Goal: Task Accomplishment & Management: Complete application form

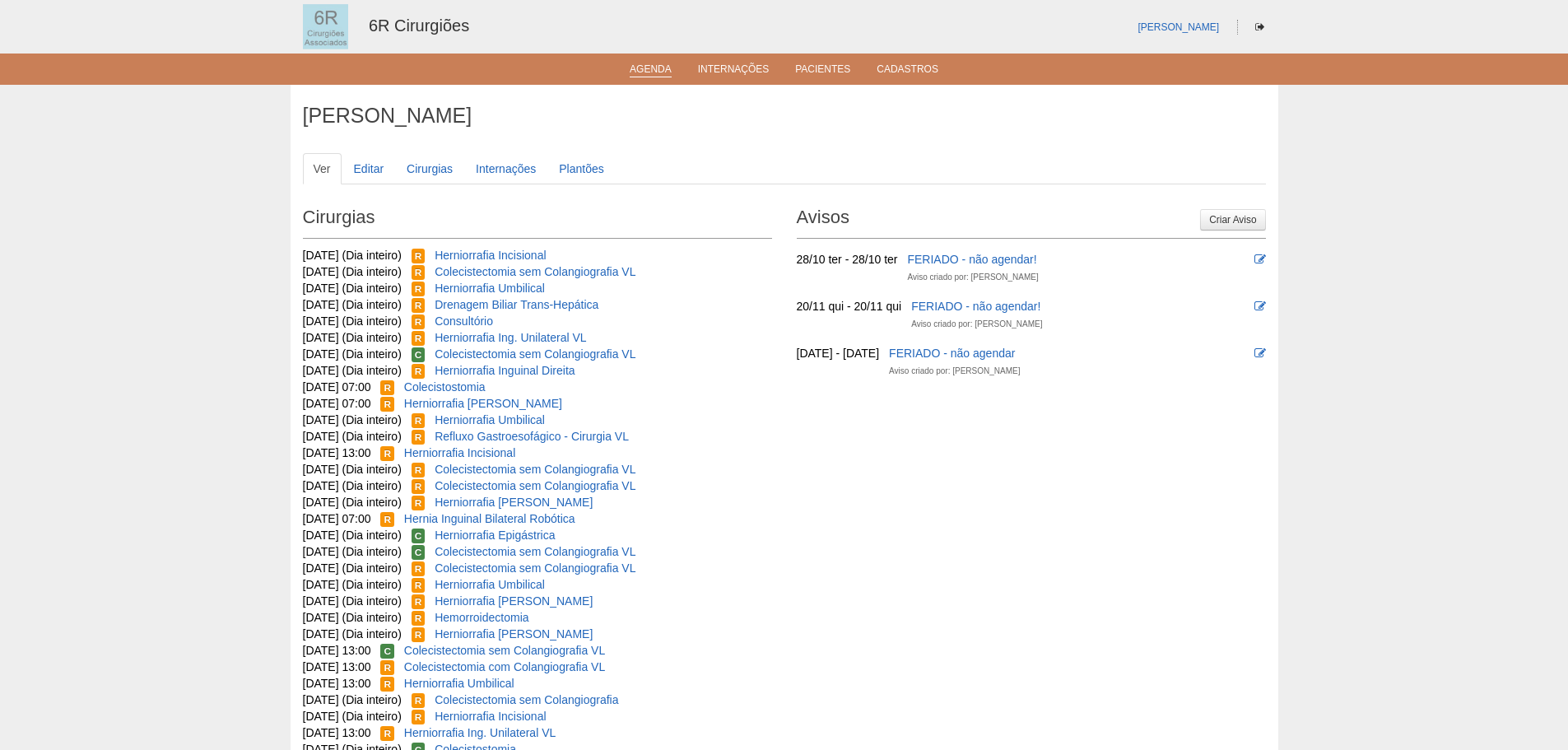
click at [638, 62] on li "Agenda" at bounding box center [650, 69] width 65 height 13
click at [646, 69] on link "Agenda" at bounding box center [650, 70] width 42 height 14
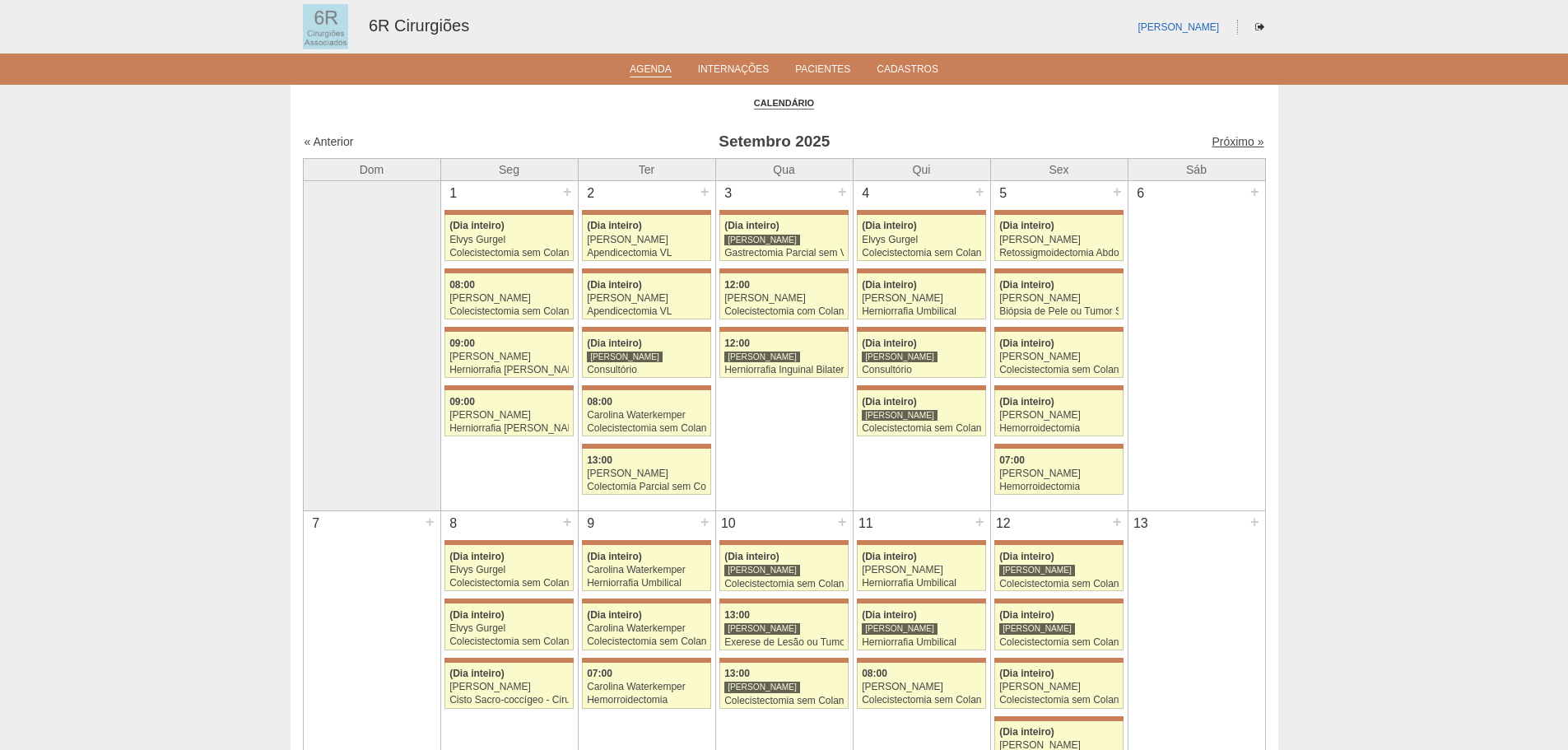
click at [1212, 148] on link "Próximo »" at bounding box center [1238, 141] width 52 height 13
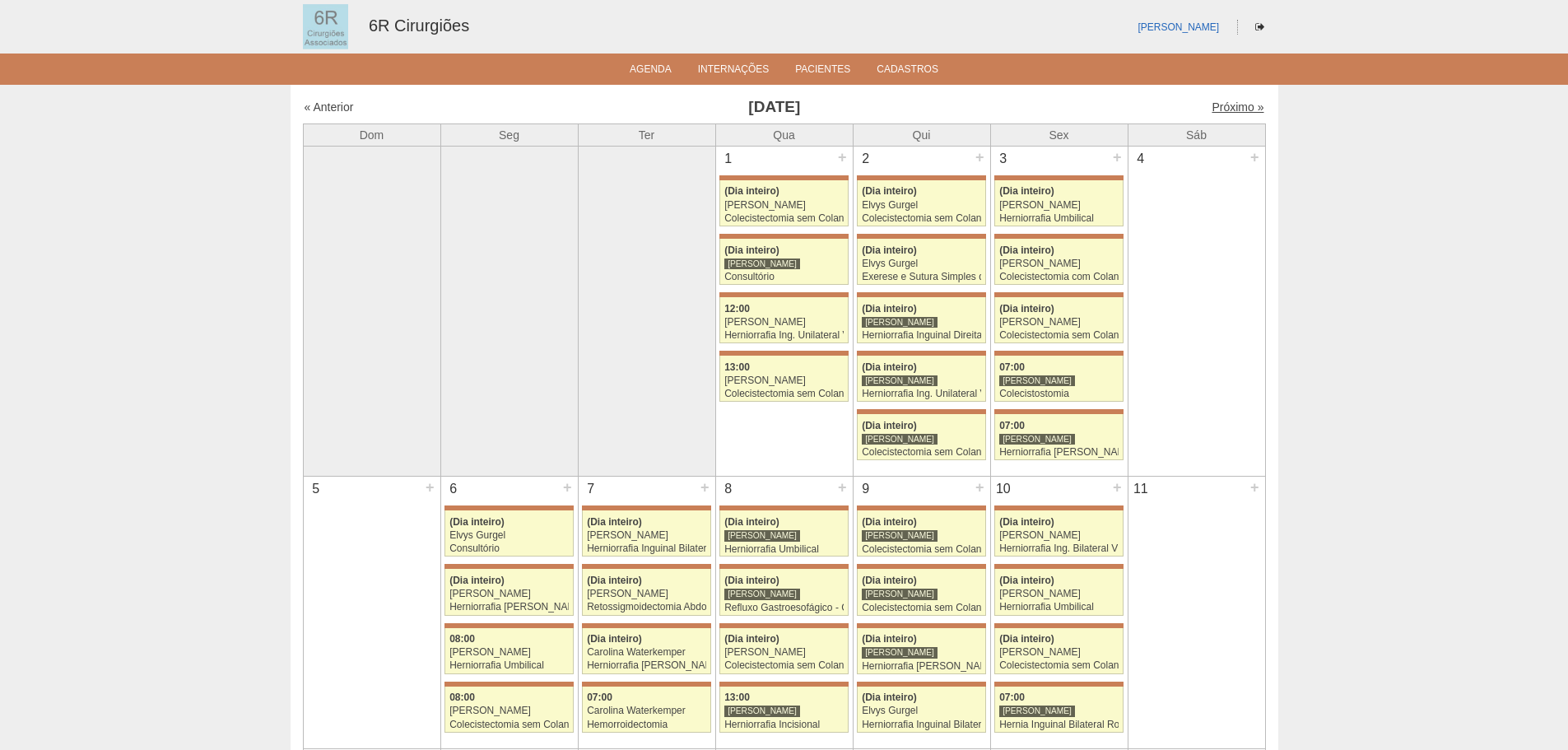
click at [1230, 107] on link "Próximo »" at bounding box center [1238, 107] width 52 height 13
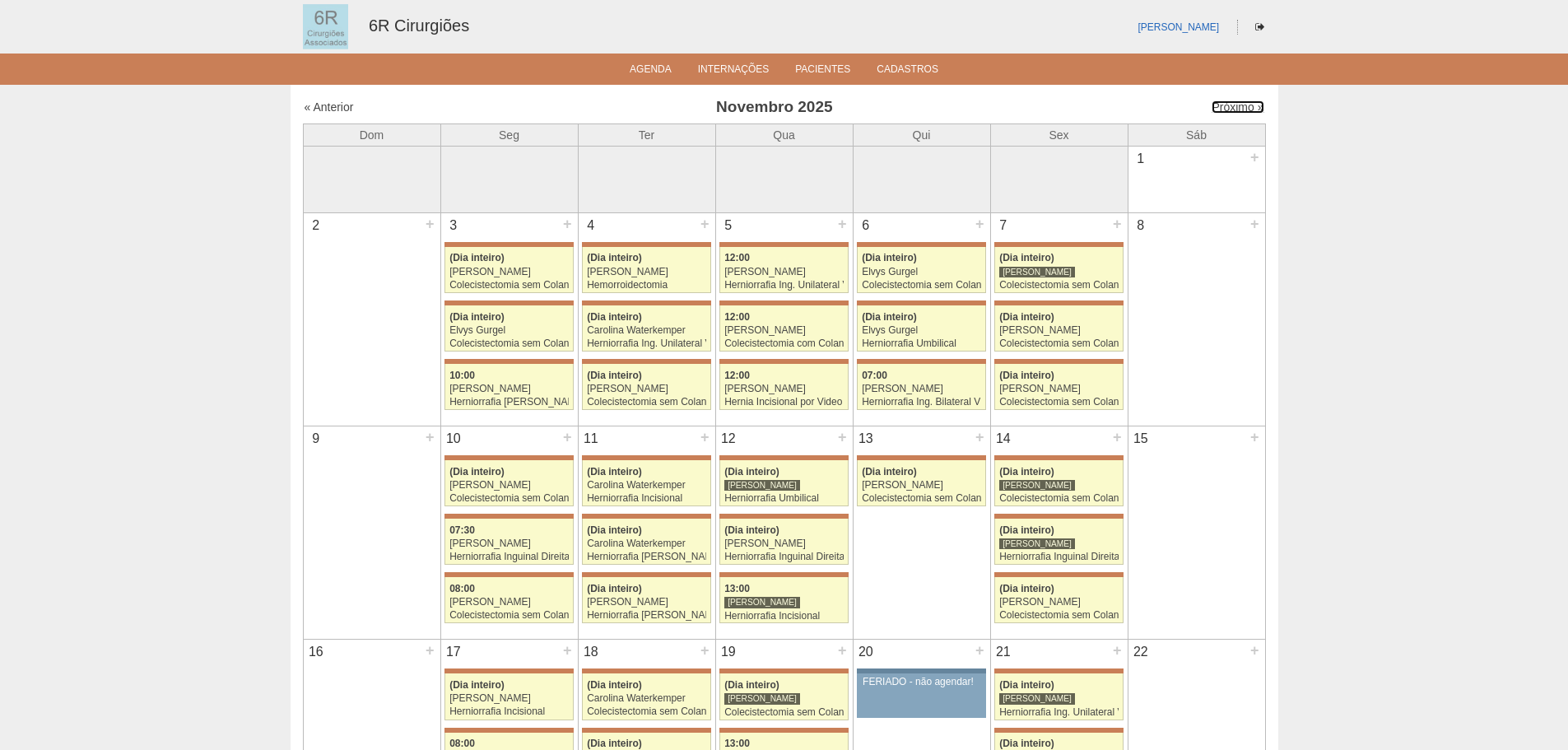
click at [1230, 107] on link "Próximo »" at bounding box center [1238, 107] width 52 height 13
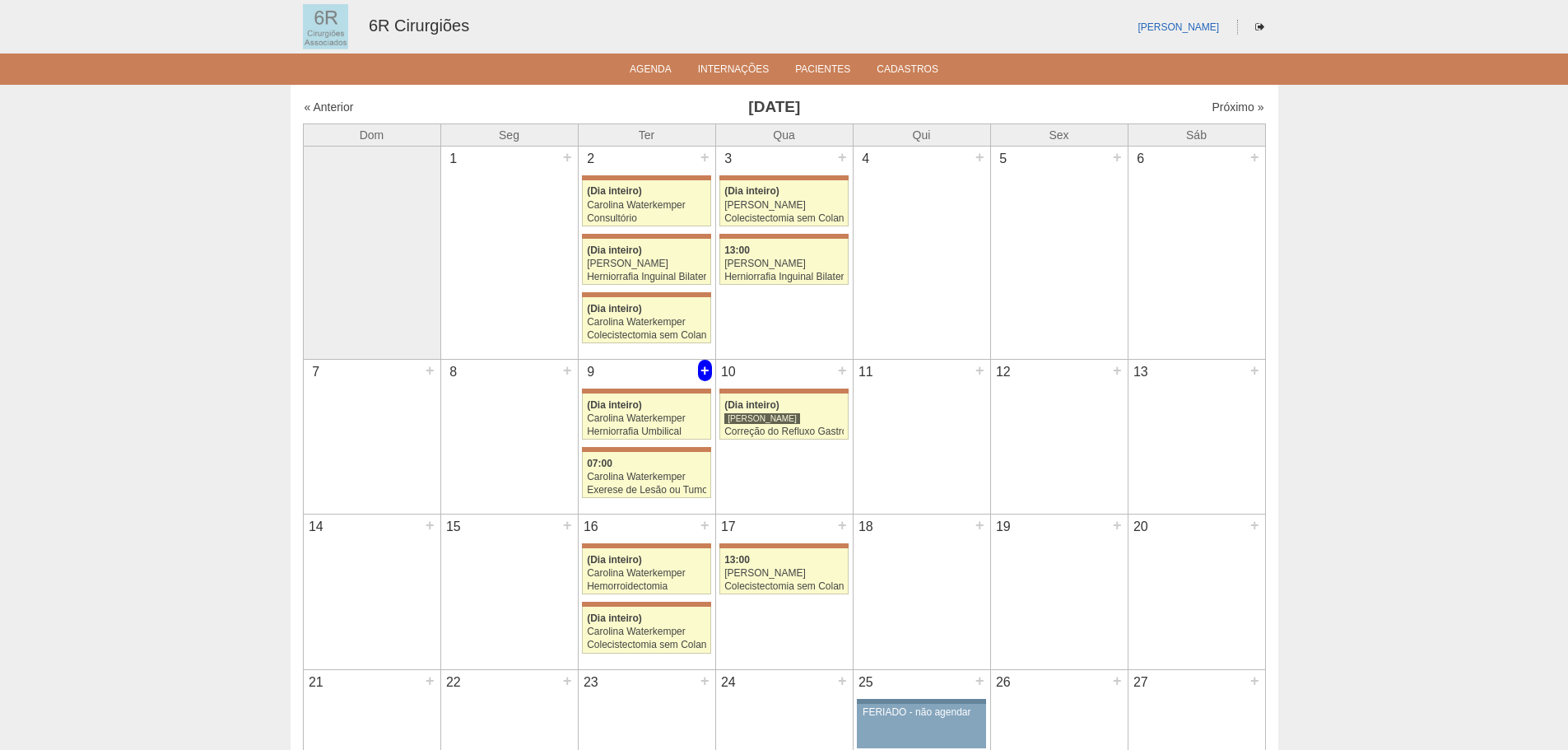
click at [709, 371] on div "+" at bounding box center [704, 370] width 14 height 21
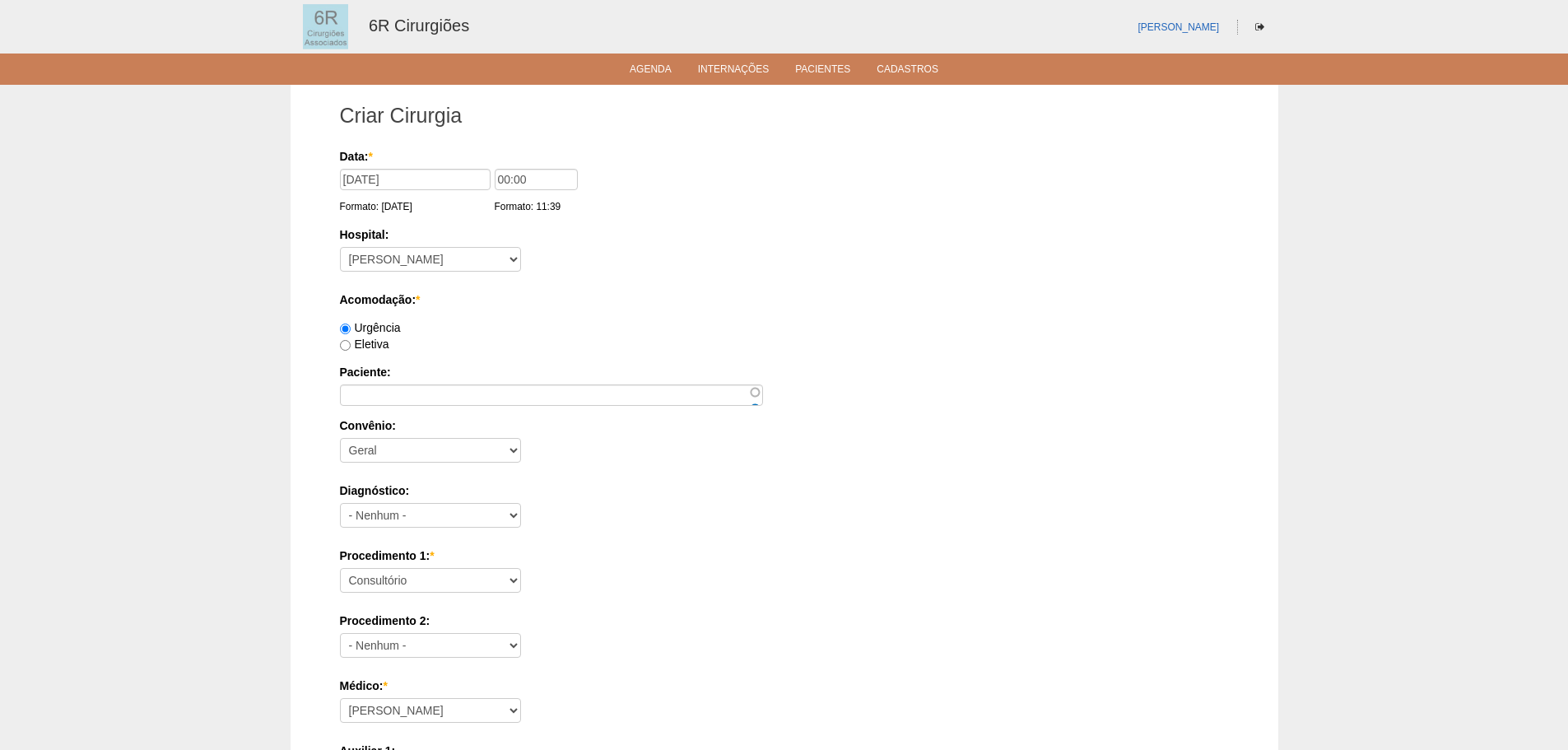
click at [361, 336] on div "Eletiva" at bounding box center [784, 344] width 889 height 17
click at [369, 345] on label "Eletiva" at bounding box center [364, 344] width 49 height 13
click at [351, 345] on input "Eletiva" at bounding box center [345, 345] width 11 height 11
radio input "true"
click at [413, 393] on input "Paciente:" at bounding box center [551, 394] width 423 height 21
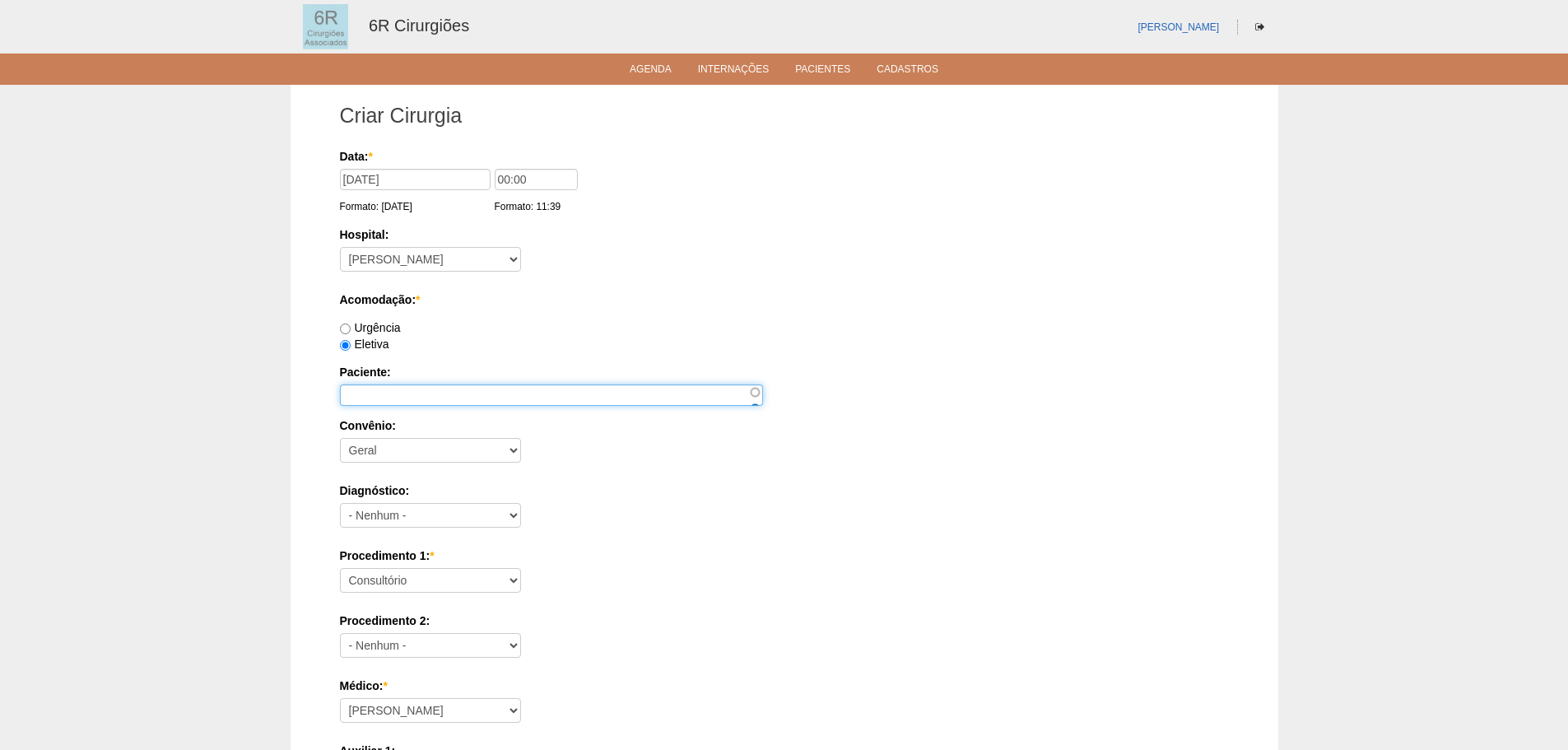
paste input "FRANCISCO DE ASSIS PINTO RODRIGUES"
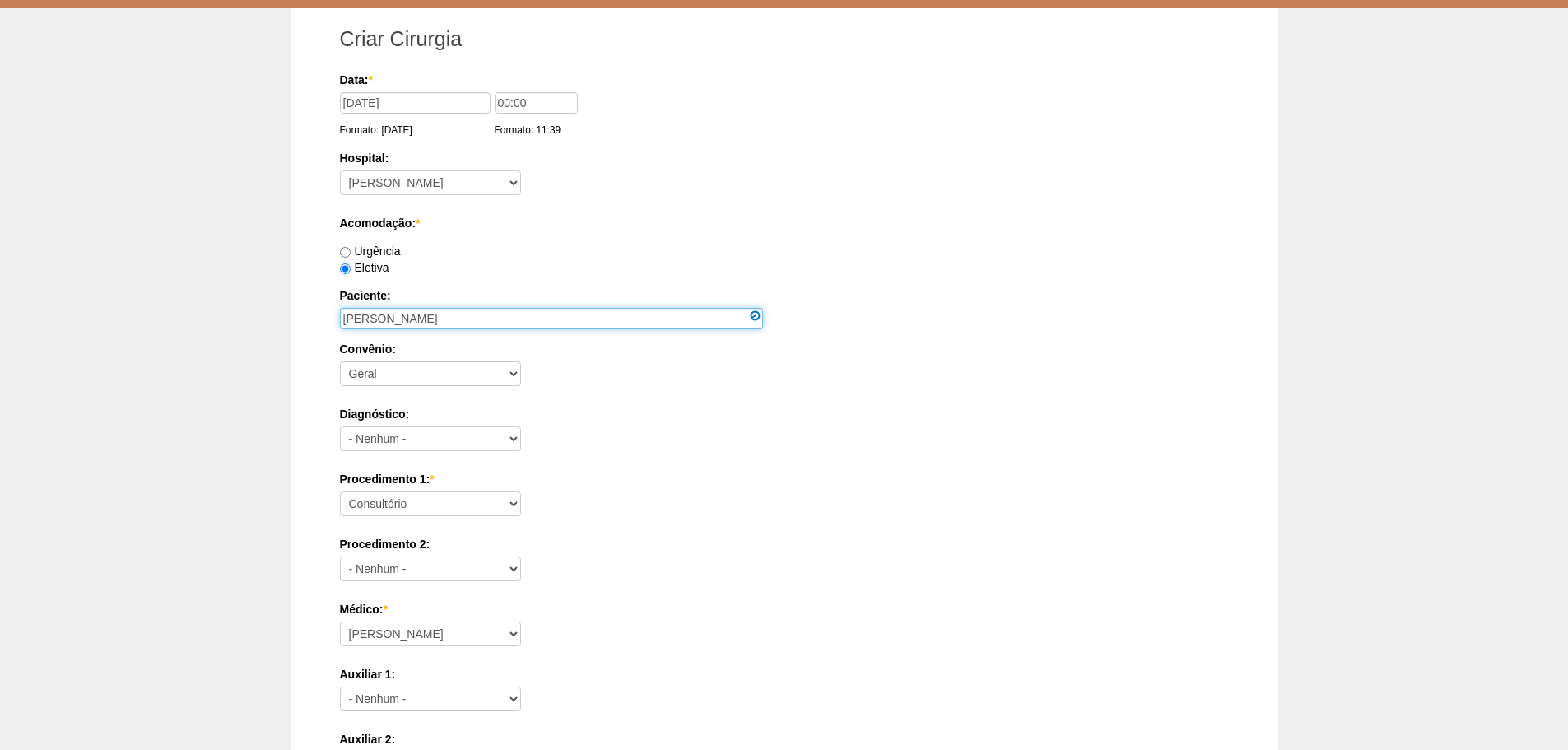
scroll to position [164, 0]
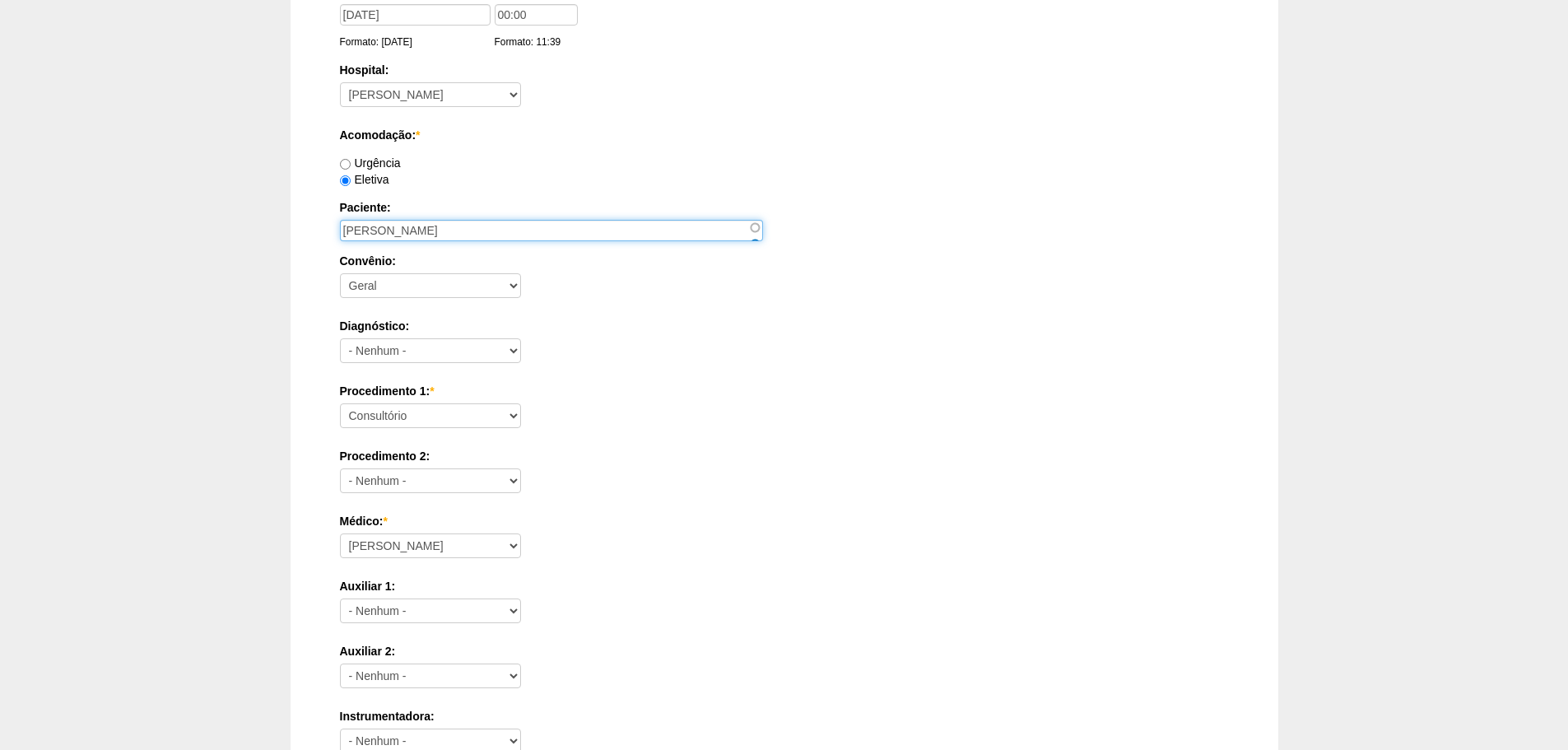
type input "FRANCISCO DE ASSIS PINTO RODRIGUES"
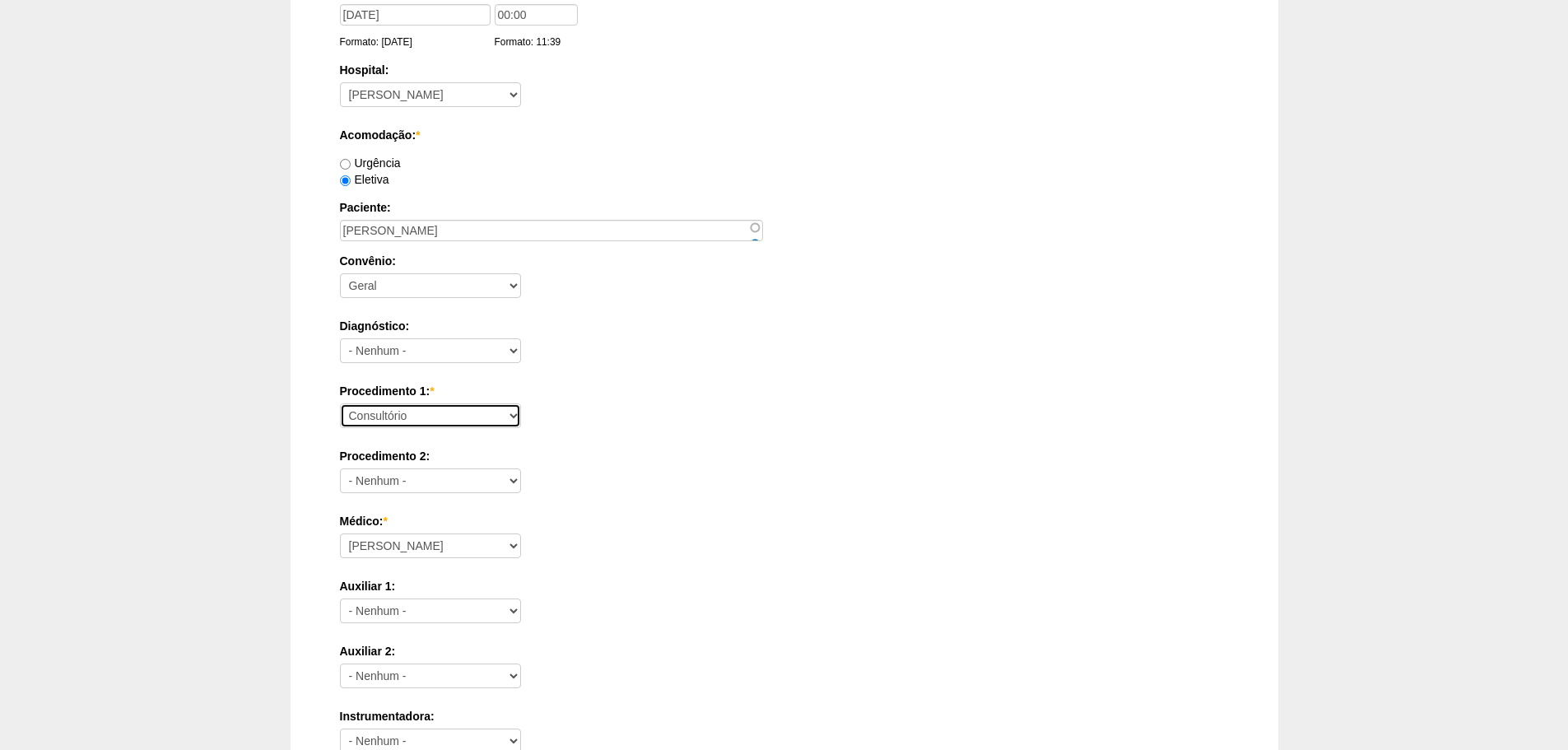
click at [455, 419] on select "Consultório Abscesso Hepático - Drenagem Abscesso perianal Amputação Abdômino P…" at bounding box center [430, 416] width 181 height 25
click at [429, 432] on div "Procedimento 1: * Consultório Abscesso Hepático - Drenagem Abscesso perianal Am…" at bounding box center [784, 410] width 889 height 54
click at [437, 422] on select "Consultório Abscesso Hepático - Drenagem Abscesso perianal Amputação Abdômino P…" at bounding box center [430, 416] width 181 height 25
select select "66565"
click at [340, 404] on select "Consultório Abscesso Hepático - Drenagem Abscesso perianal Amputação Abdômino P…" at bounding box center [430, 416] width 181 height 25
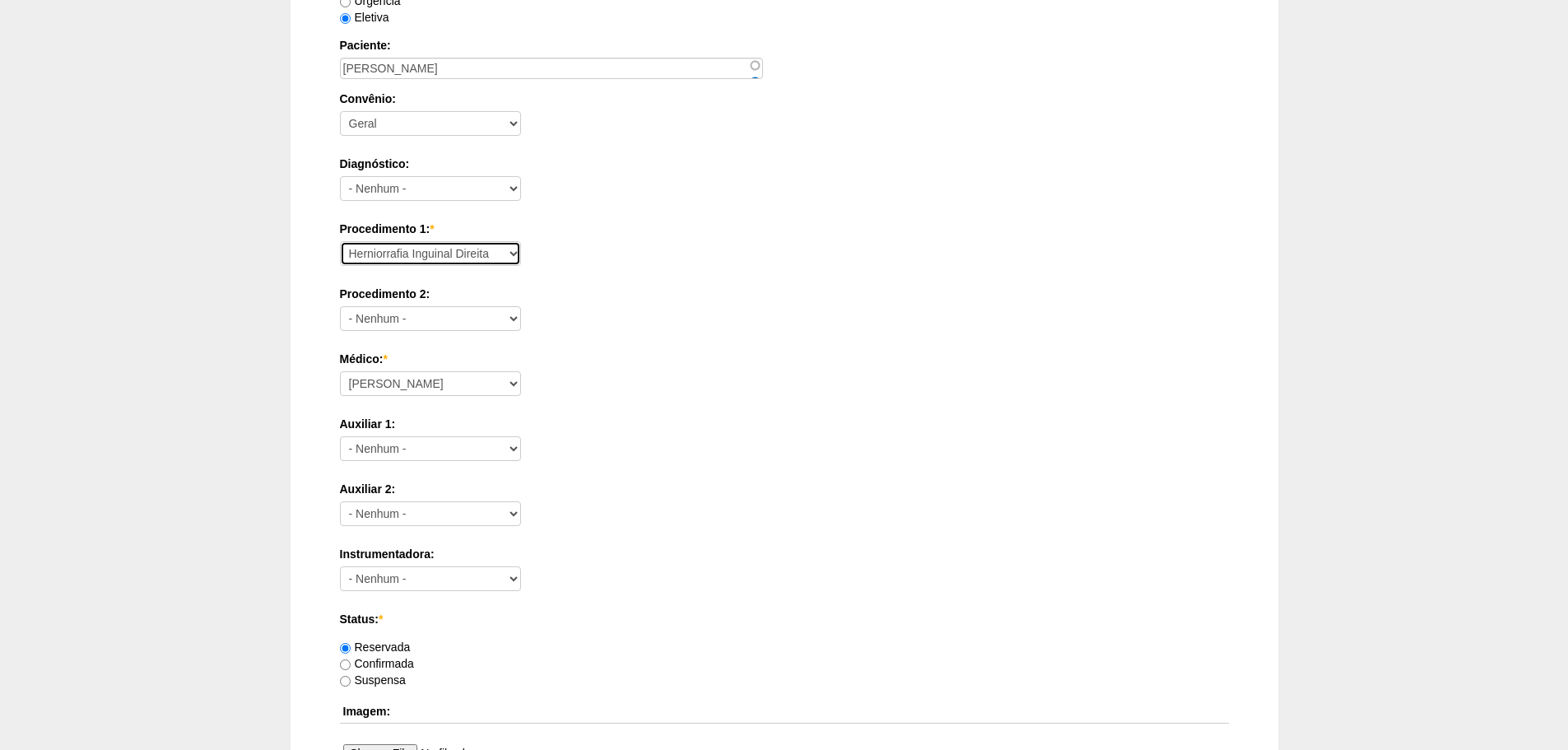
scroll to position [330, 0]
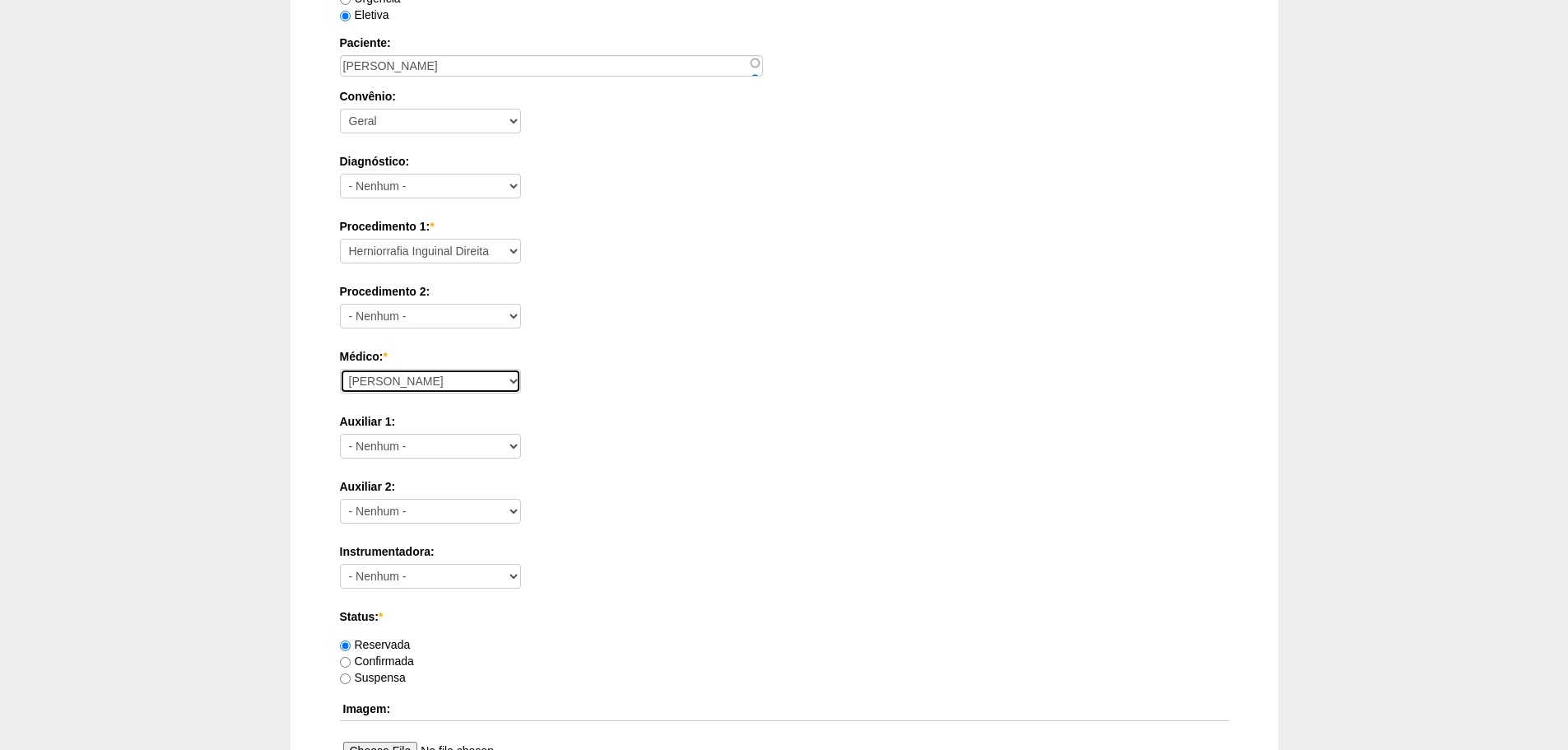
click at [419, 385] on select "Aline Zanon Bariatricas Bruno Bulisani Bruno Oliveira Carolina Waterkemper Elvy…" at bounding box center [430, 381] width 181 height 25
select select "72"
click at [340, 369] on select "Aline Zanon Bariatricas Bruno Bulisani Bruno Oliveira Carolina Waterkemper Elvy…" at bounding box center [430, 381] width 181 height 25
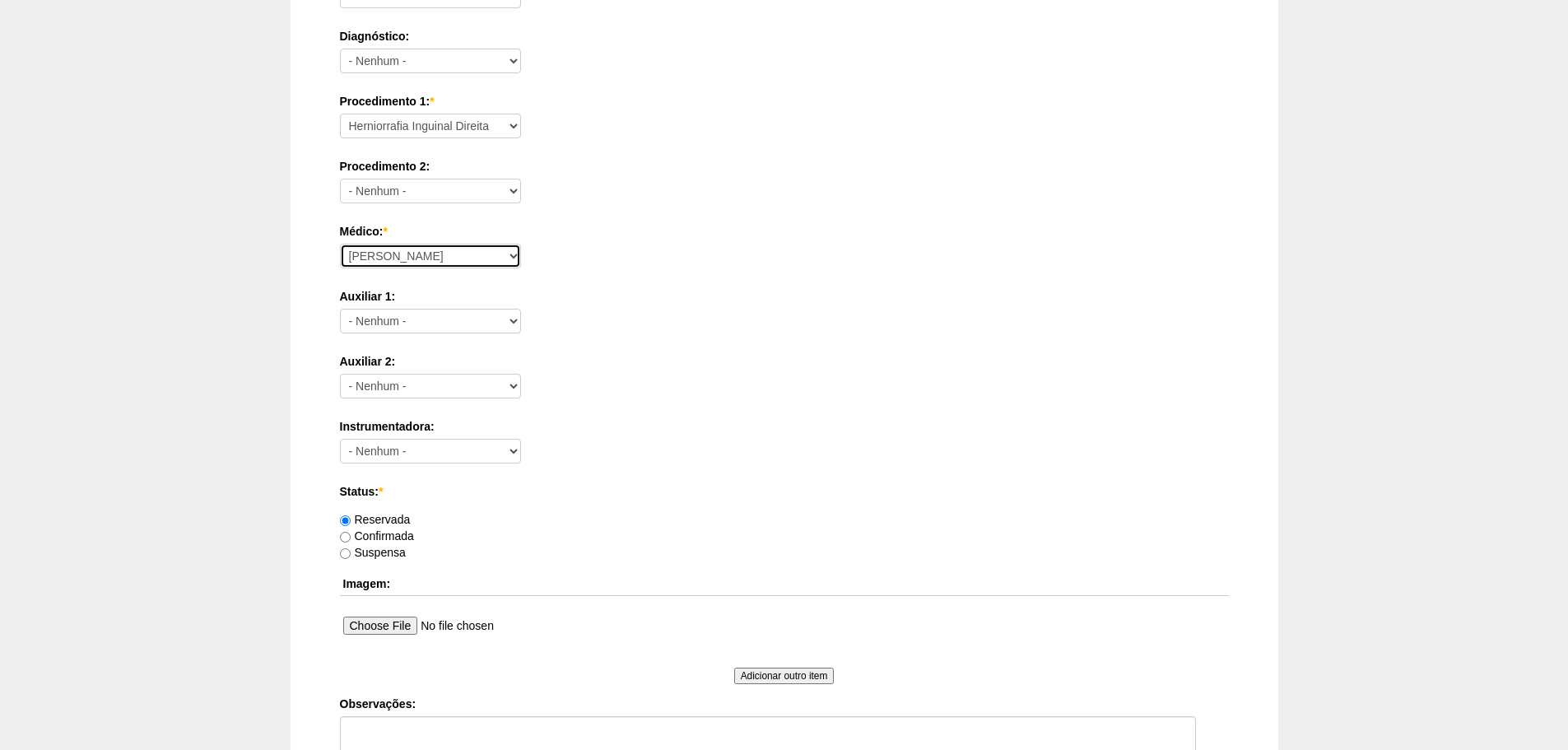
scroll to position [659, 0]
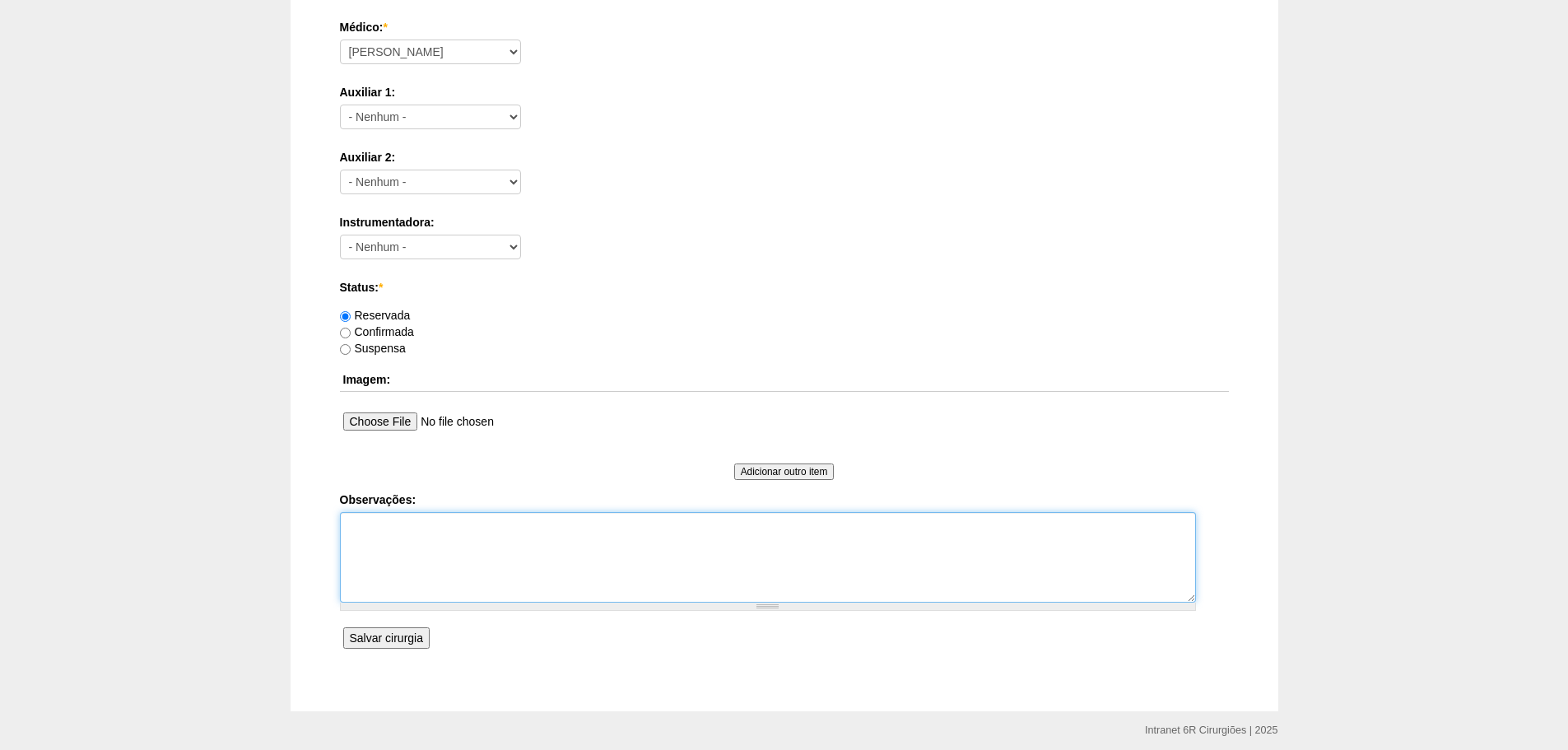
click at [572, 534] on textarea "Observações:" at bounding box center [767, 558] width 856 height 91
type textarea "ASSINTOMATICO"
type textarea "ASSINTOMATICO ASA 2. BAIXO RISCO."
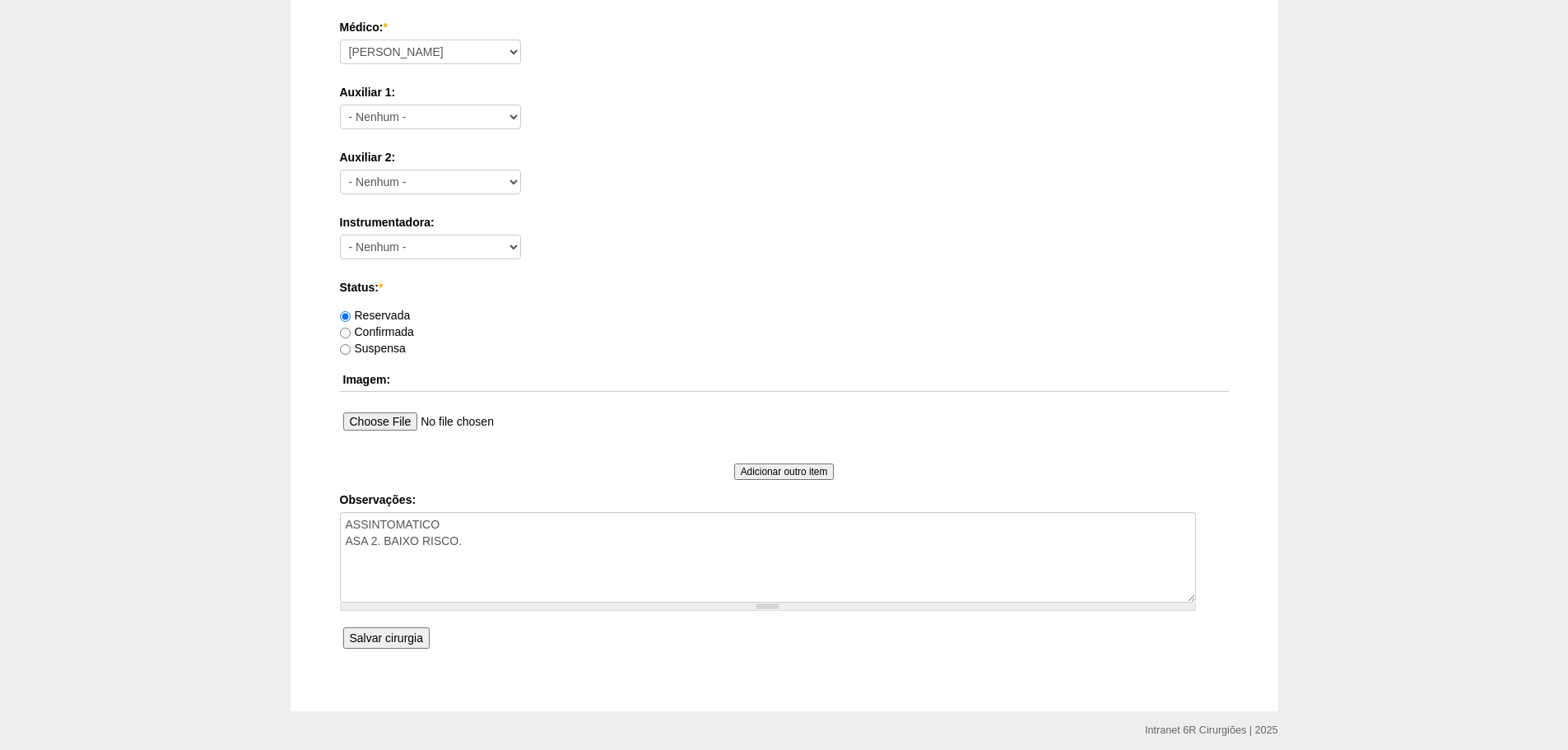
click at [362, 653] on div "Data: * 09/12/2025 Formato: 23/09/2025 00:00 Formato: 11:39 Hospital: - Nenhum …" at bounding box center [784, 71] width 889 height 1164
click at [367, 649] on input "Salvar cirurgia" at bounding box center [386, 638] width 86 height 21
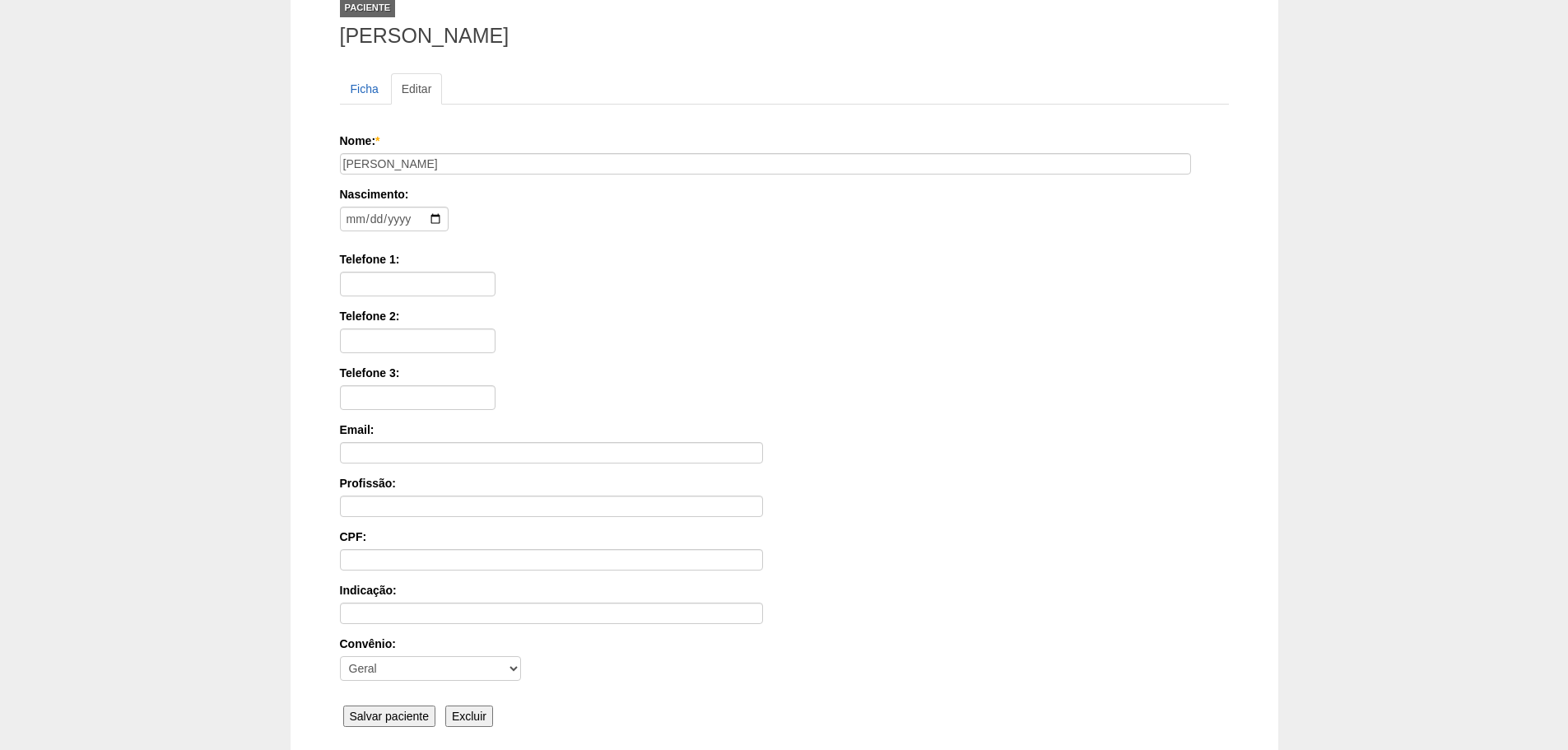
scroll to position [255, 0]
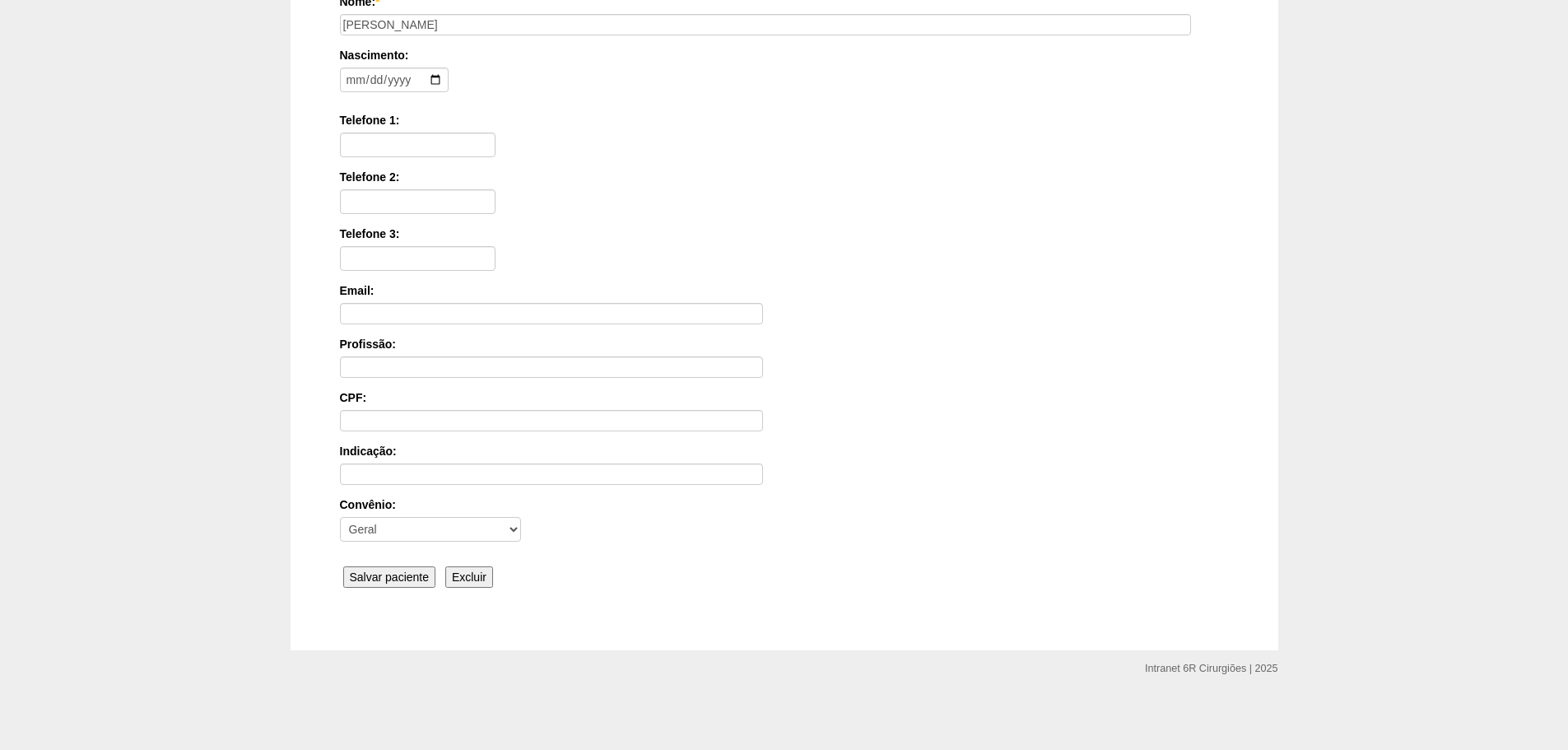
click at [391, 576] on input "Salvar paciente" at bounding box center [390, 576] width 93 height 21
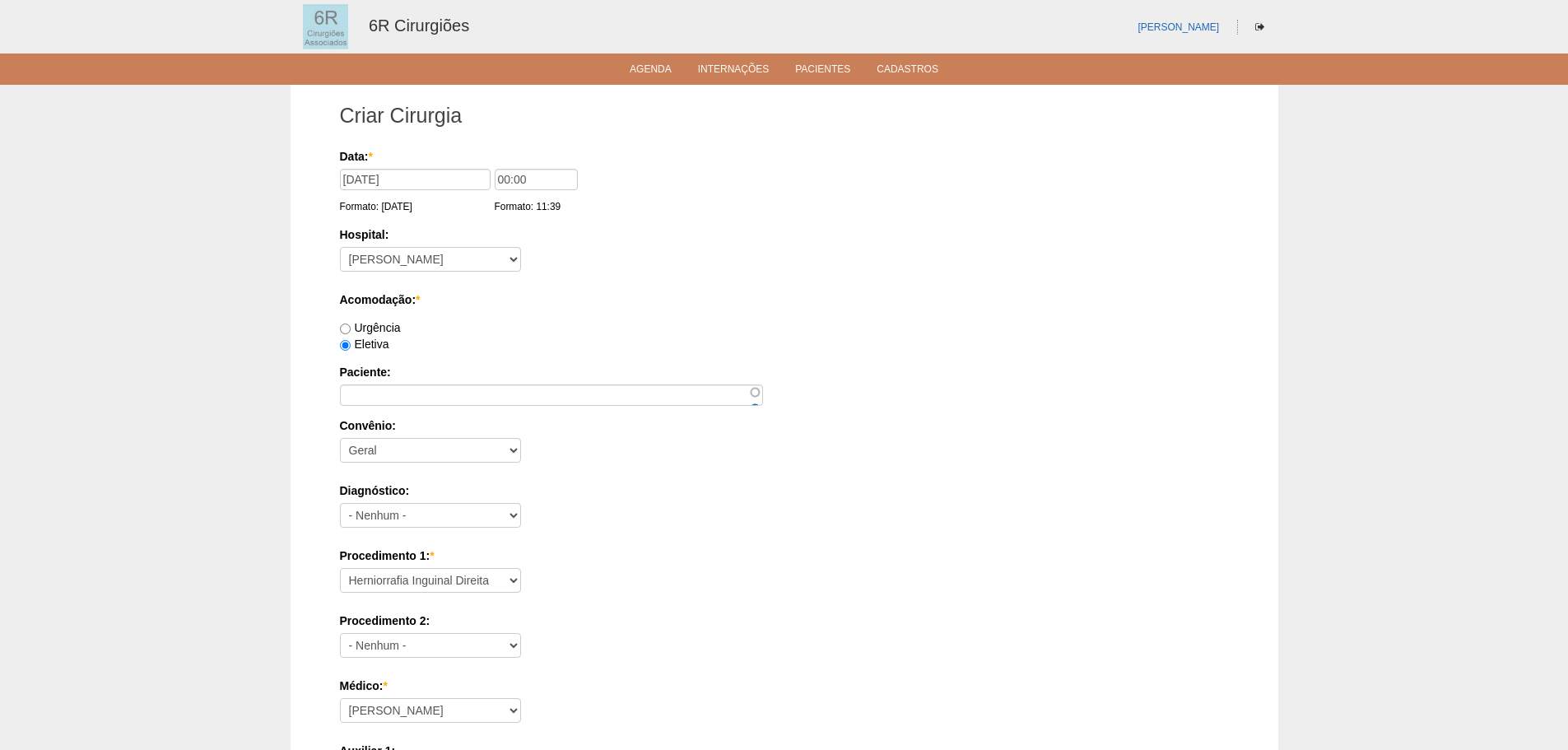
select select "66565"
select select "72"
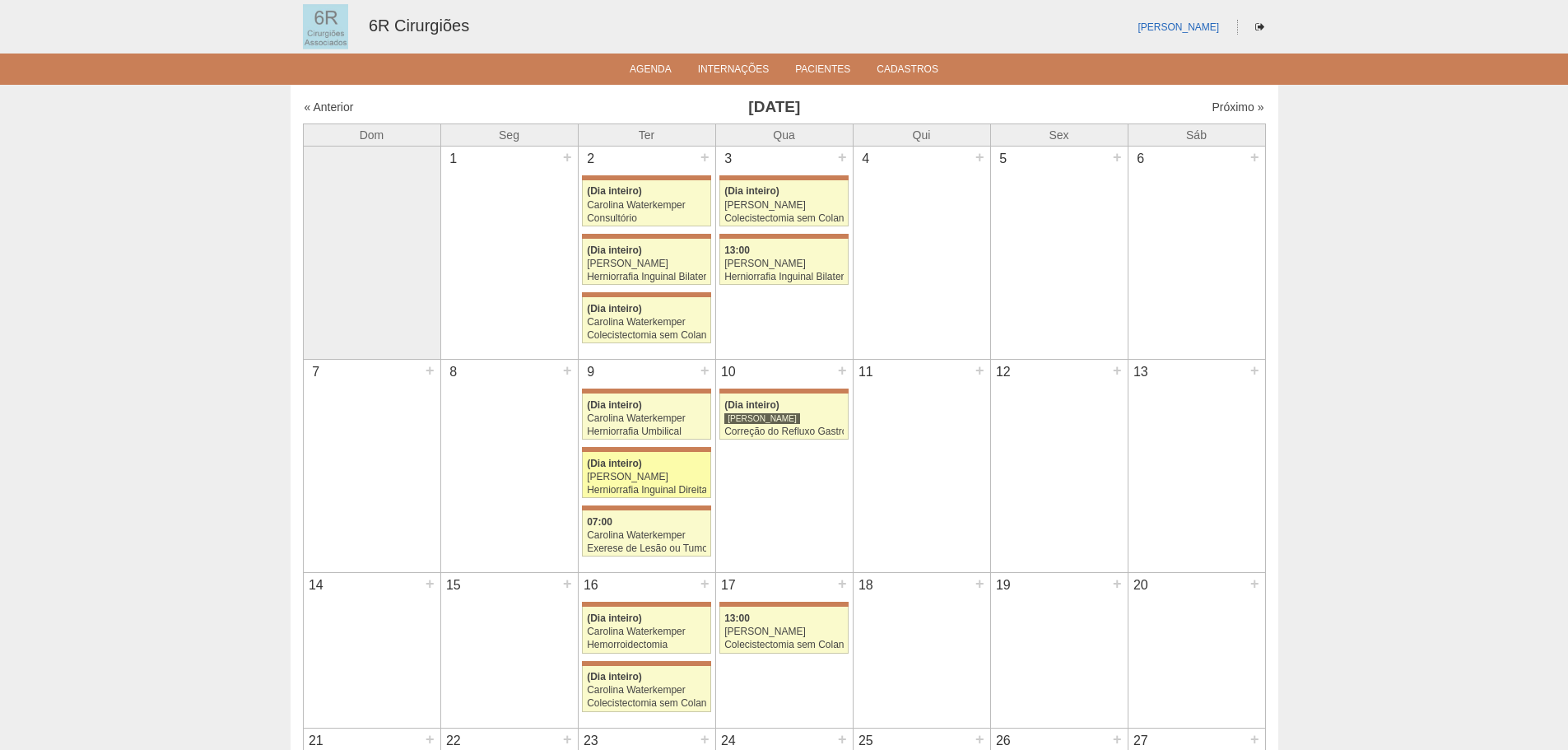
click at [660, 483] on div "[PERSON_NAME]" at bounding box center [647, 477] width 120 height 11
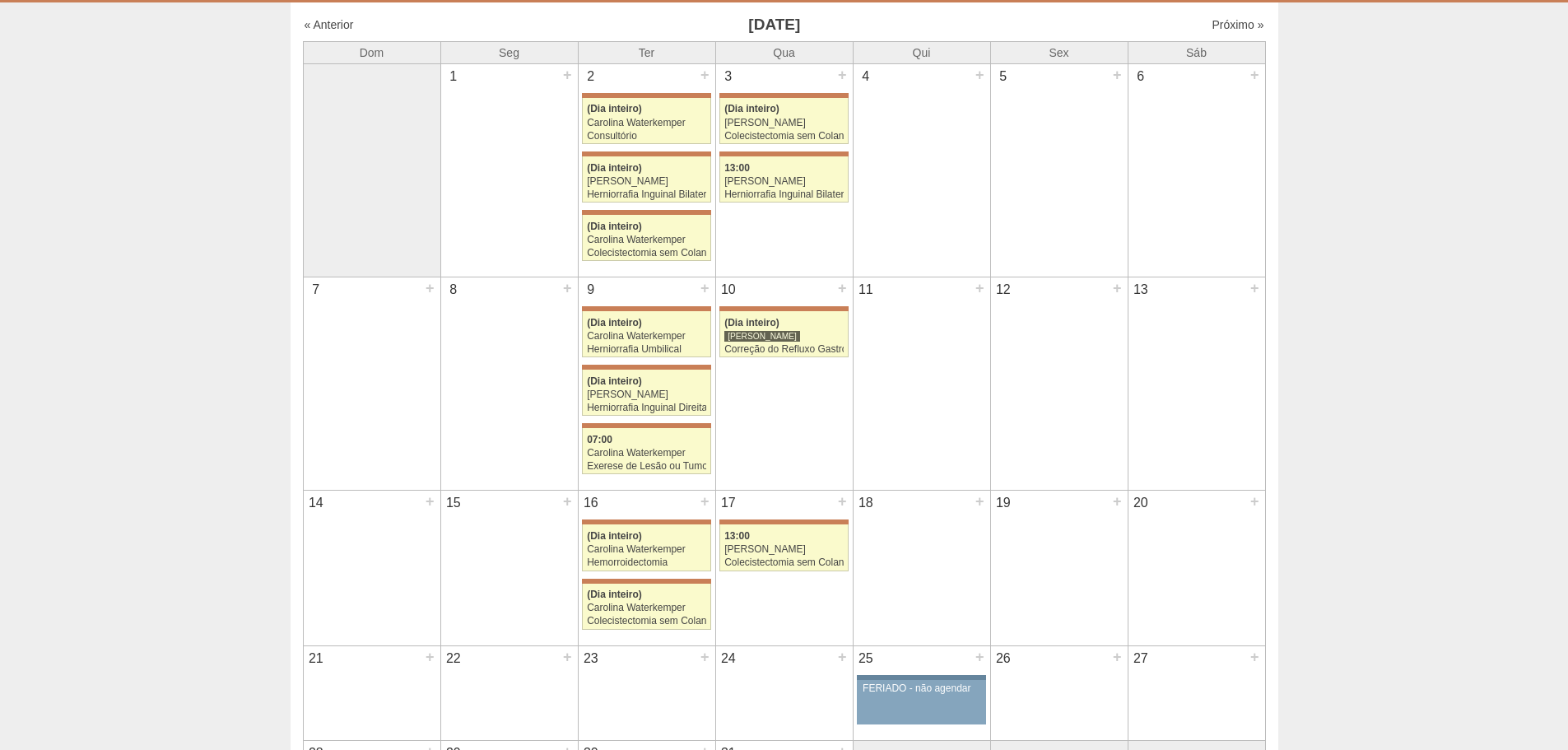
scroll to position [330, 0]
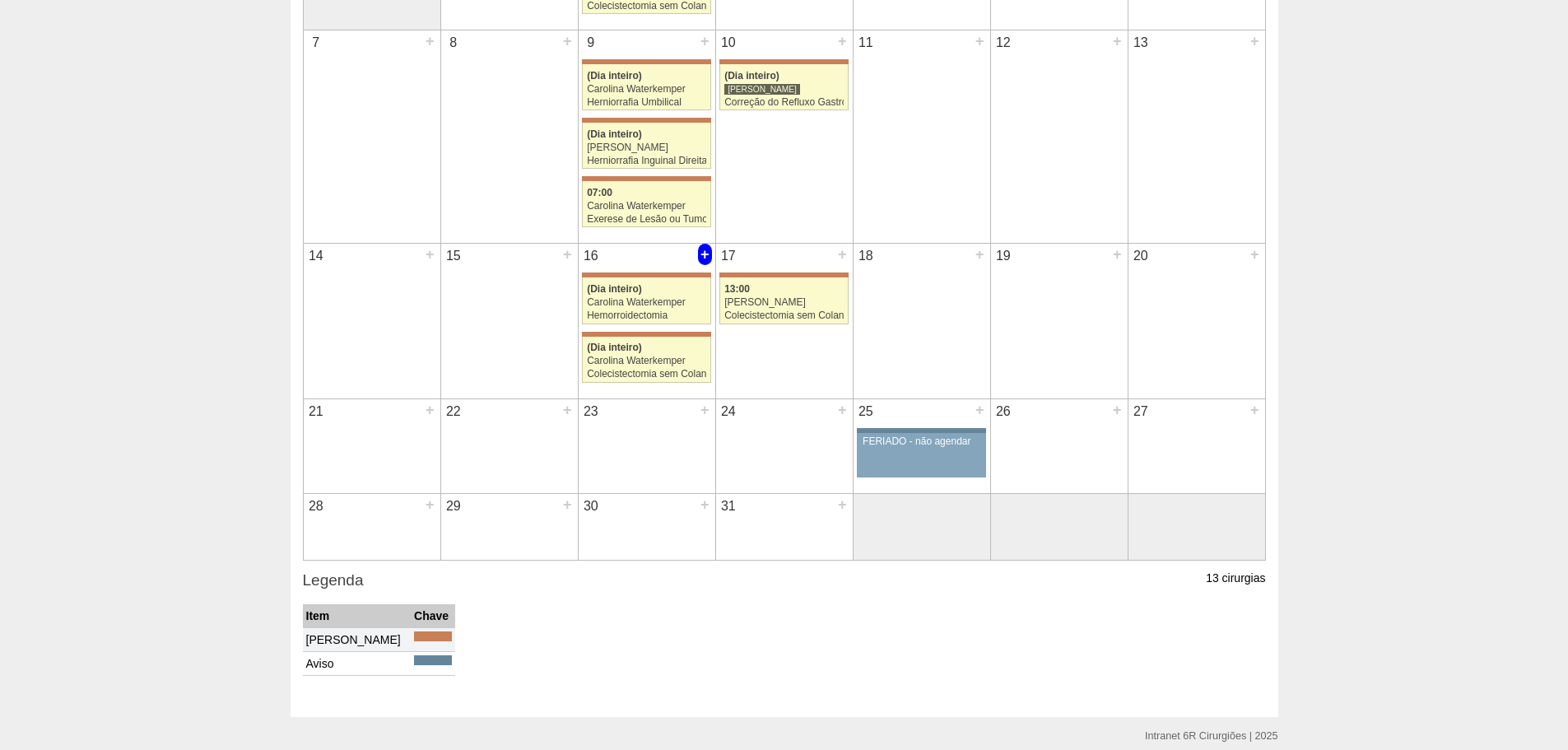
click at [700, 248] on div "+" at bounding box center [704, 254] width 14 height 21
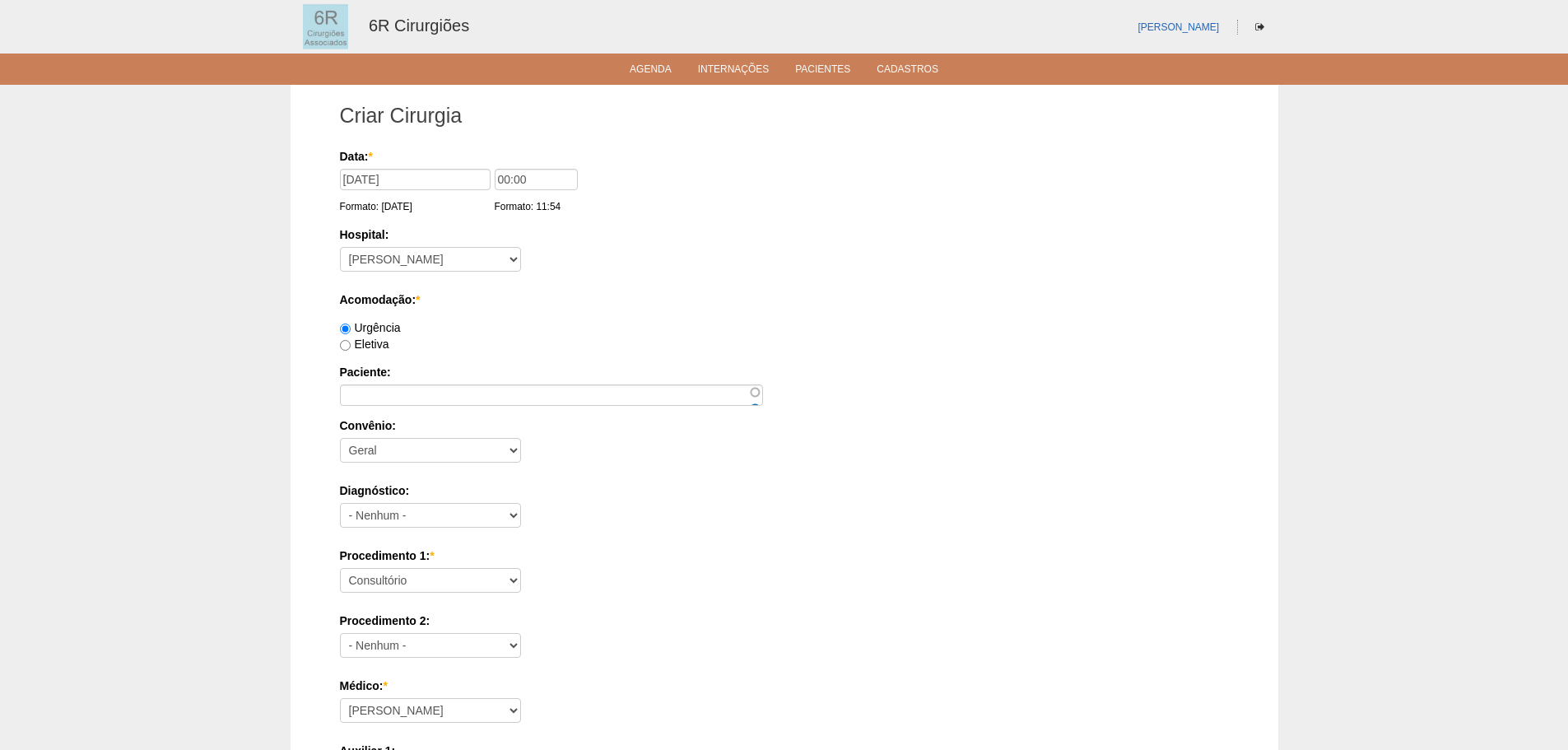
click at [380, 339] on label "Eletiva" at bounding box center [364, 344] width 49 height 13
click at [351, 340] on input "Eletiva" at bounding box center [345, 345] width 11 height 11
radio input "true"
click at [393, 376] on label "Paciente:" at bounding box center [784, 372] width 889 height 17
click at [393, 384] on input "Paciente:" at bounding box center [551, 394] width 423 height 21
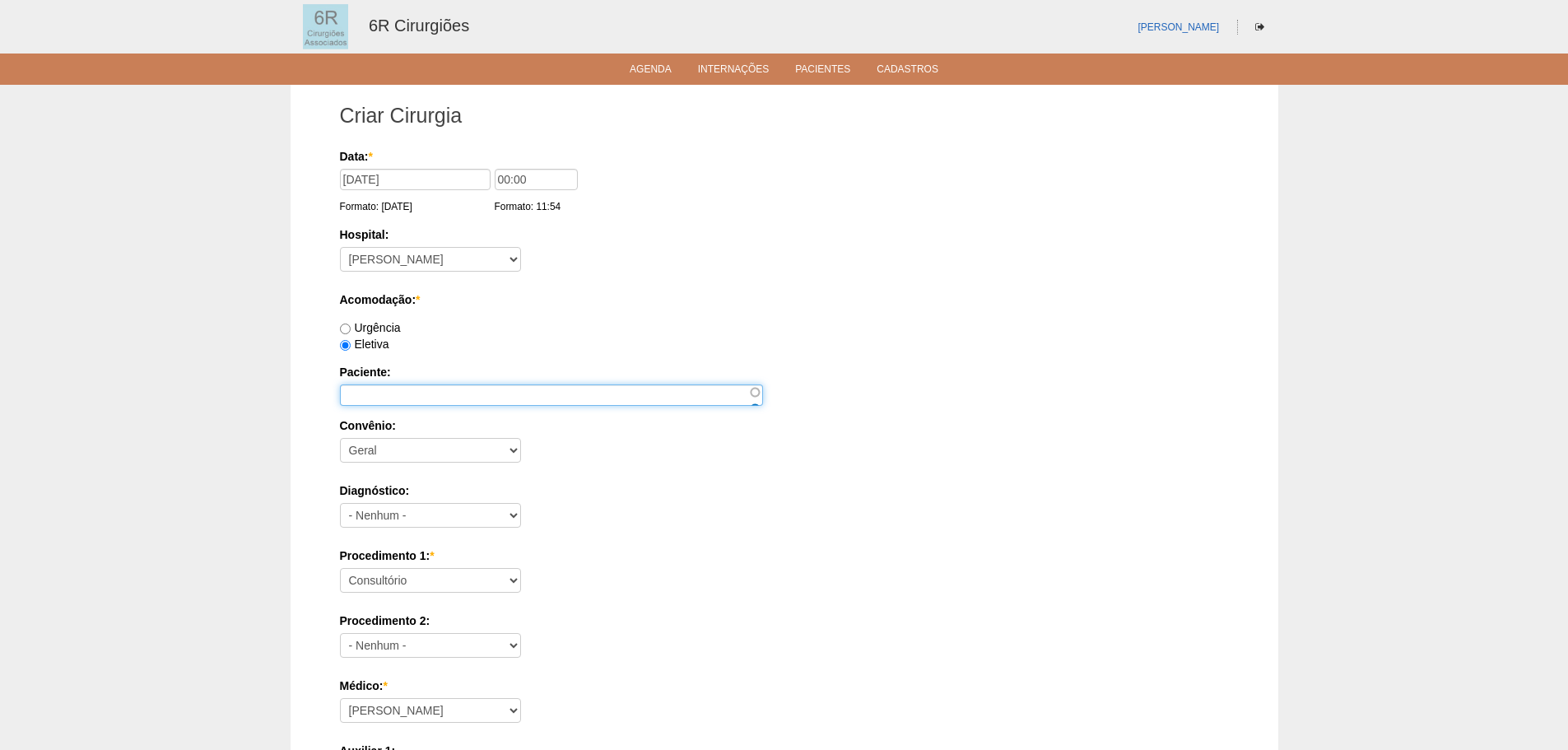
paste input "JOSE CEZA DE ALMEIDA"
type input "JOSE CEZA DE ALMEIDA"
click at [428, 584] on select "Consultório Abscesso Hepático - Drenagem Abscesso perianal Amputação Abdômino P…" at bounding box center [430, 580] width 181 height 25
select select "66650"
click at [340, 568] on select "Consultório Abscesso Hepático - Drenagem Abscesso perianal Amputação Abdômino P…" at bounding box center [430, 580] width 181 height 25
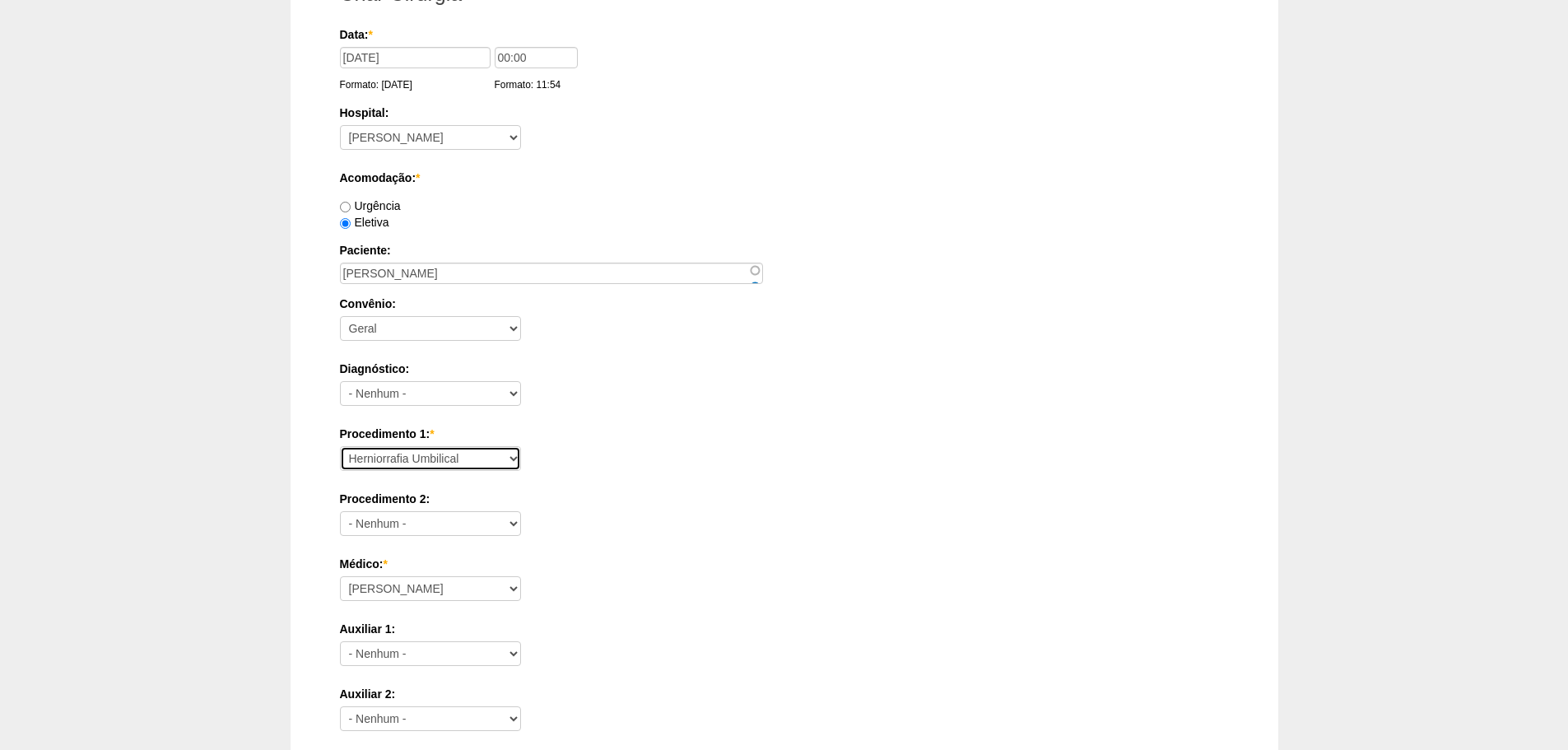
scroll to position [330, 0]
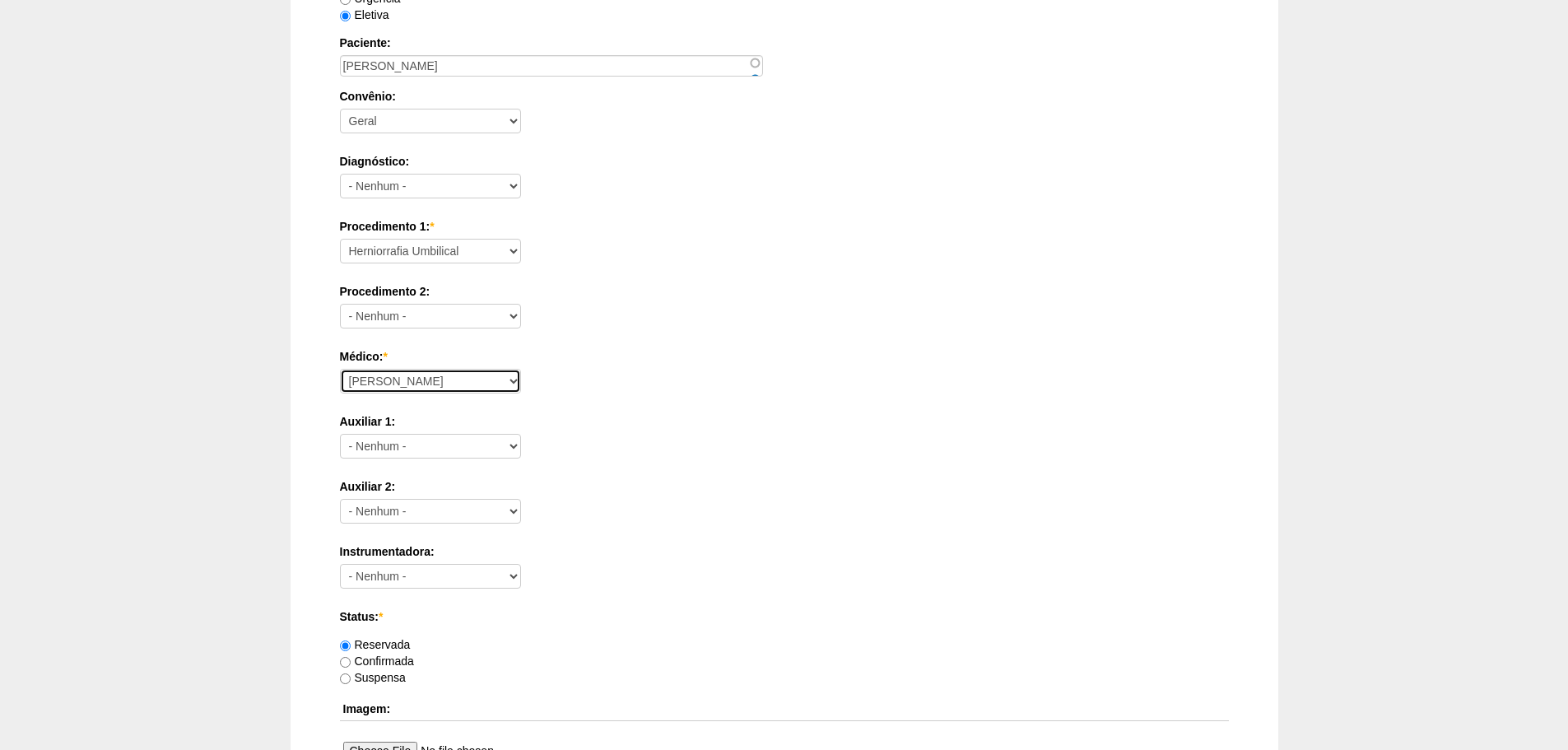
click at [443, 371] on select "Aline Zanon Bariatricas Bruno Bulisani Bruno Oliveira Carolina Waterkemper Elvy…" at bounding box center [430, 381] width 181 height 25
select select "72"
click at [340, 369] on select "Aline Zanon Bariatricas Bruno Bulisani Bruno Oliveira Carolina Waterkemper Elvy…" at bounding box center [430, 381] width 181 height 25
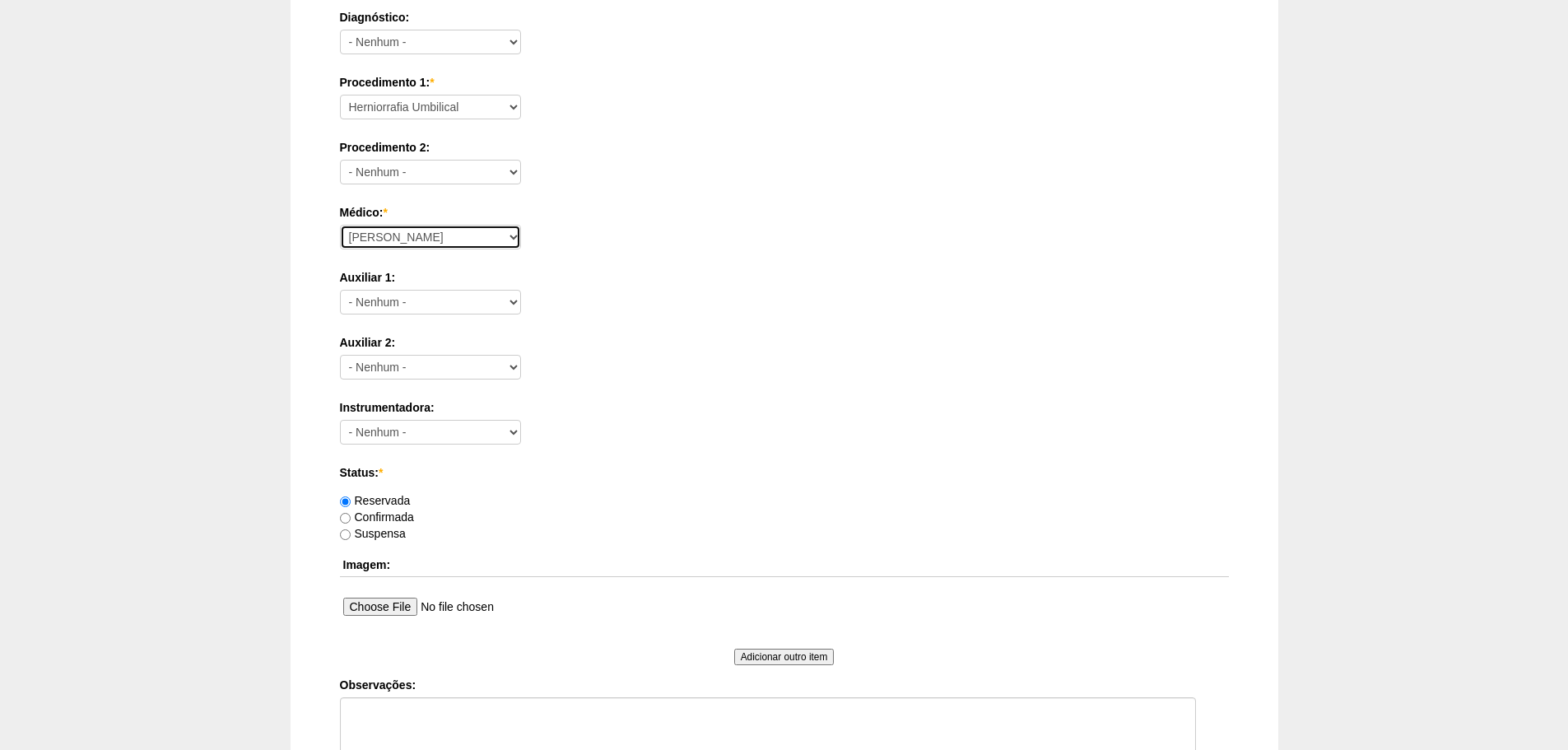
scroll to position [659, 0]
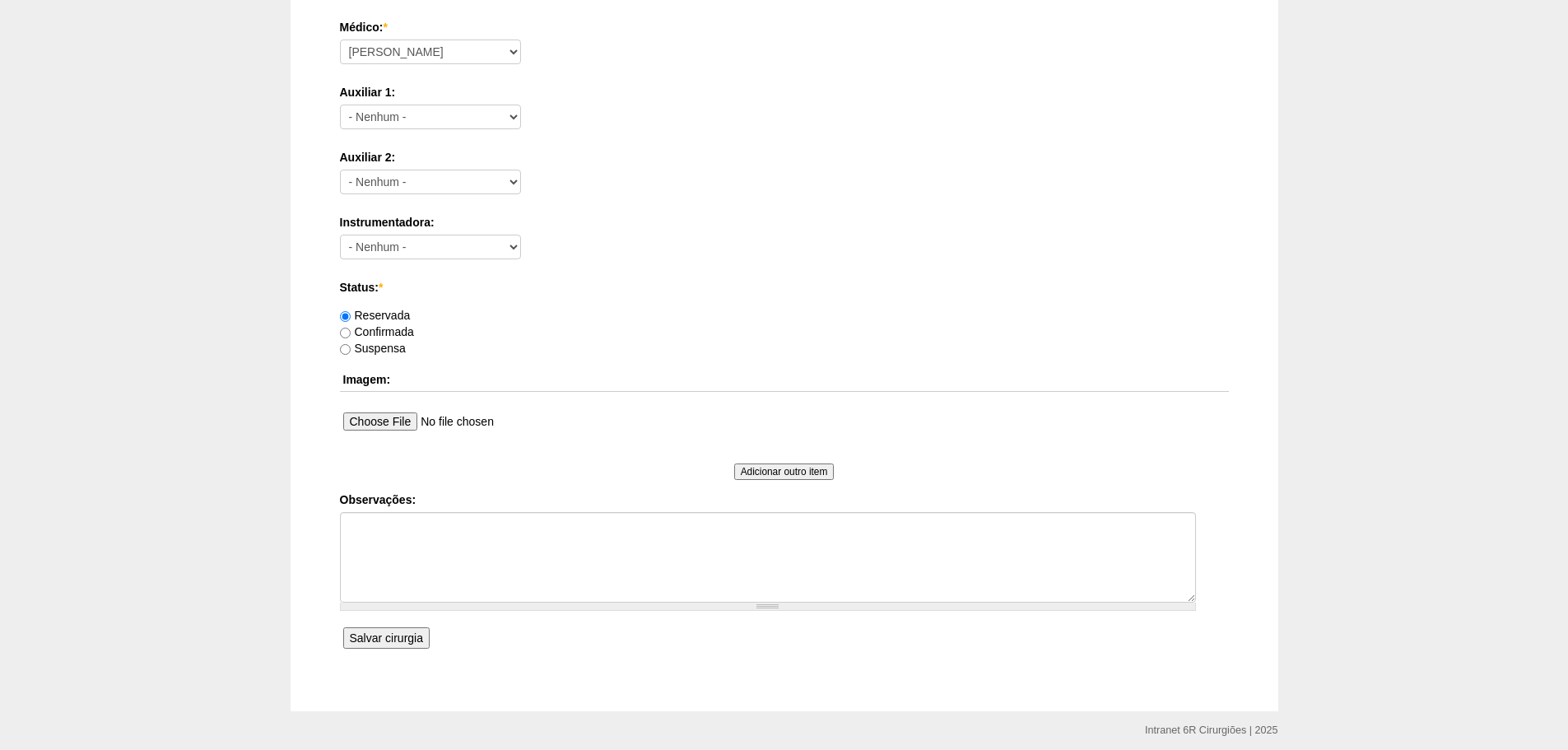
click at [391, 332] on label "Confirmada" at bounding box center [377, 331] width 74 height 13
click at [351, 332] on input "Confirmada" at bounding box center [345, 333] width 11 height 11
radio input "true"
click at [518, 507] on label "Observações:" at bounding box center [784, 500] width 889 height 17
click at [518, 512] on textarea "Observações:" at bounding box center [767, 558] width 856 height 91
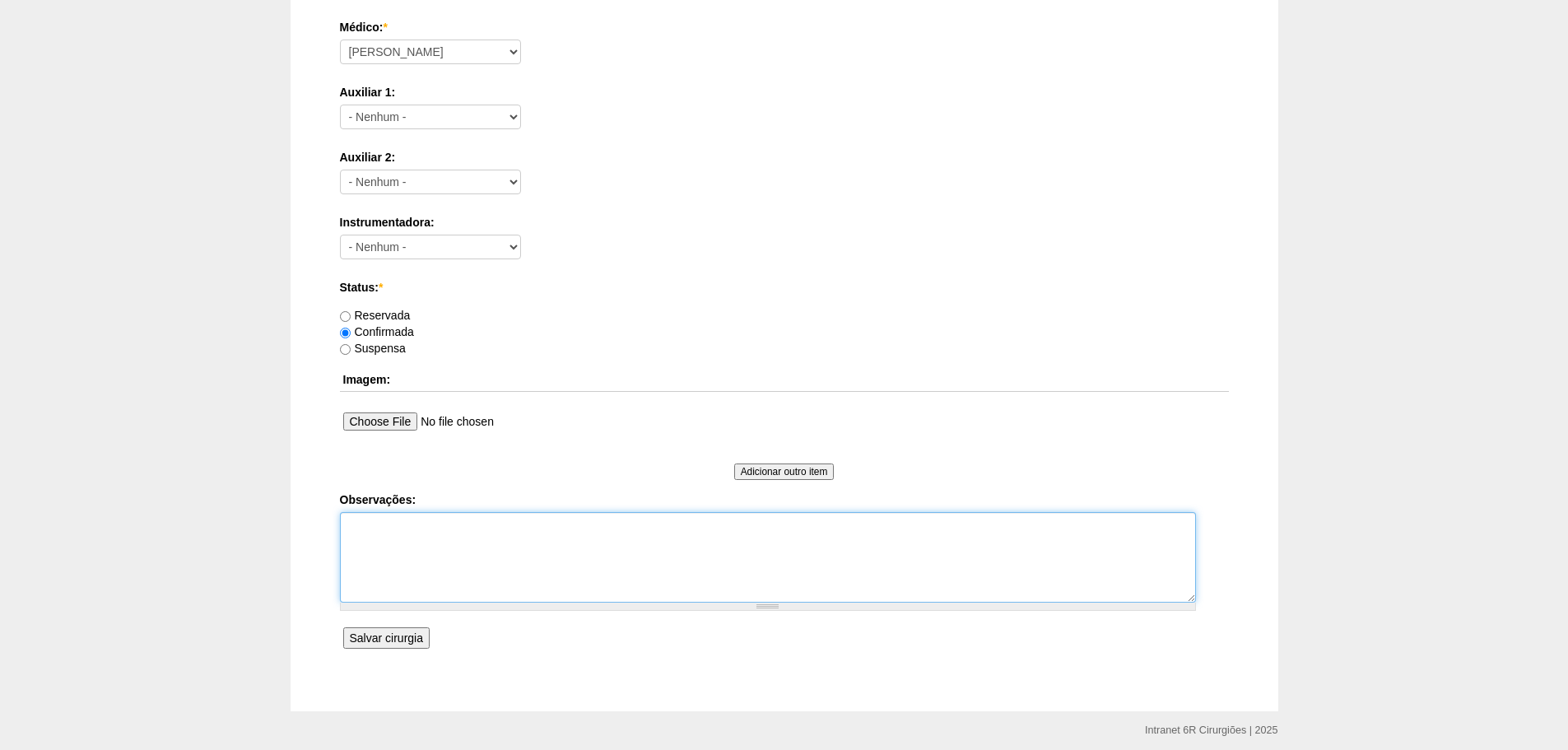
click at [572, 524] on textarea "Observações:" at bounding box center [767, 558] width 856 height 91
paste textarea "11995683536"
type textarea "sintomáticO BAIXO RISCO, ASA 1 11995683536"
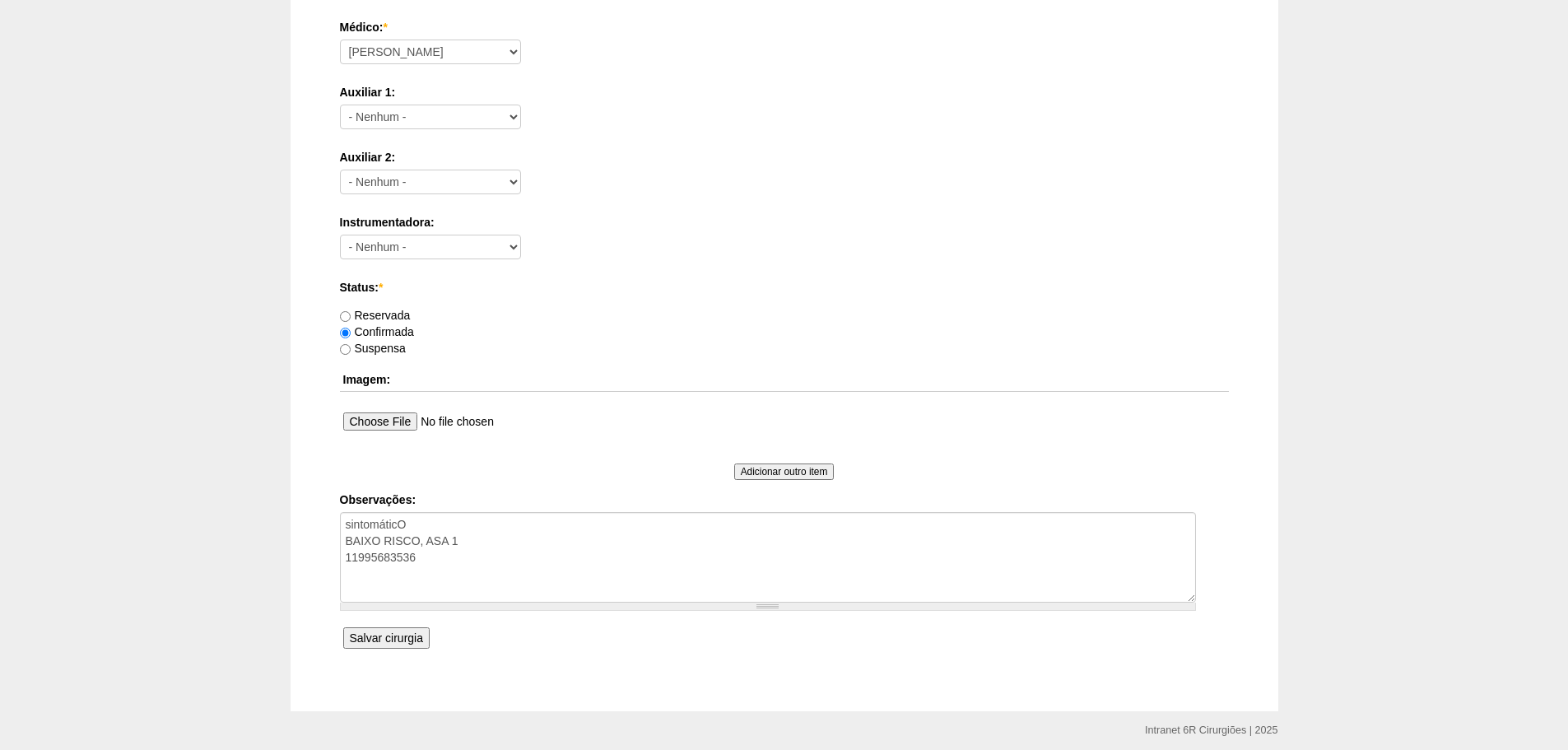
click at [426, 638] on input "Salvar cirurgia" at bounding box center [386, 638] width 86 height 21
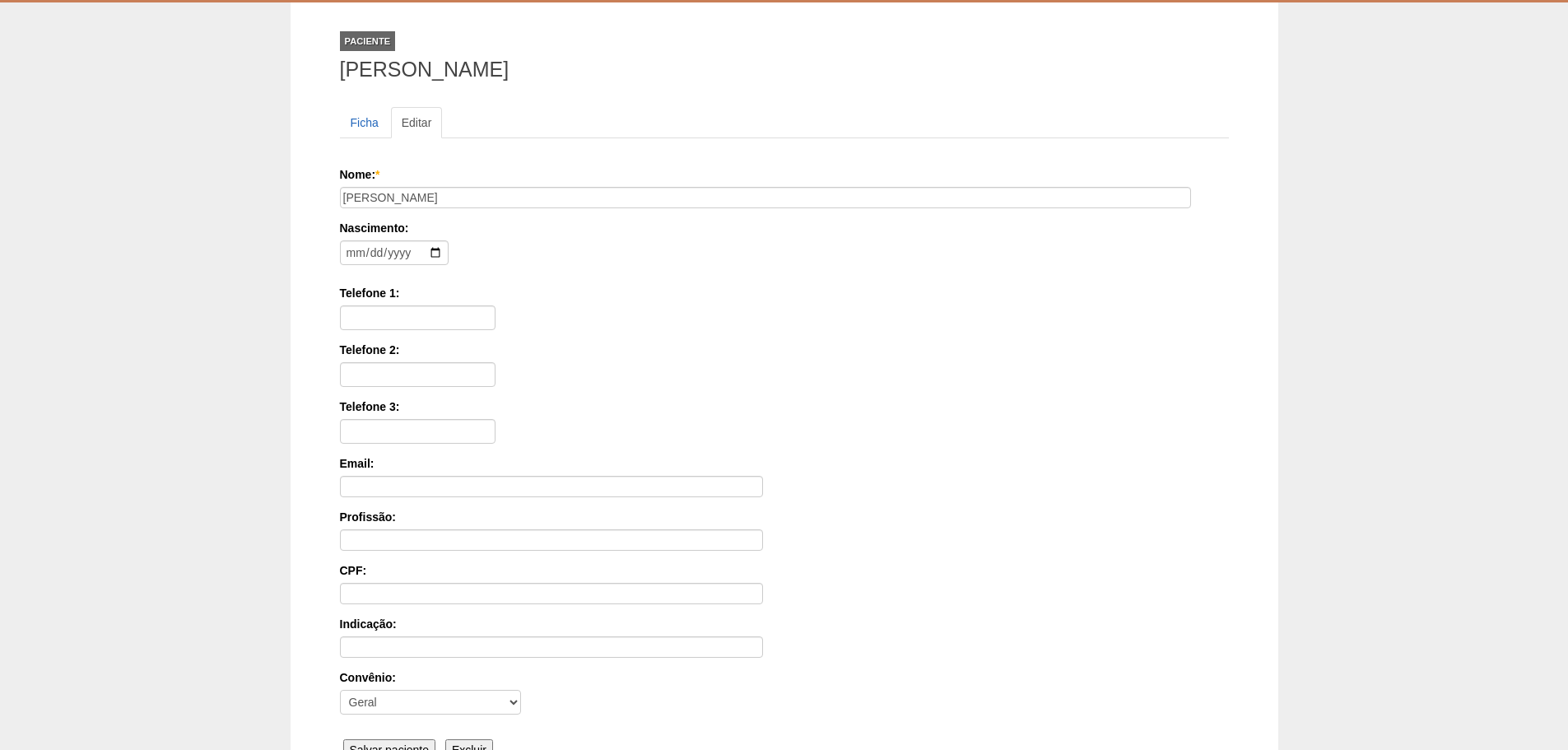
scroll to position [255, 0]
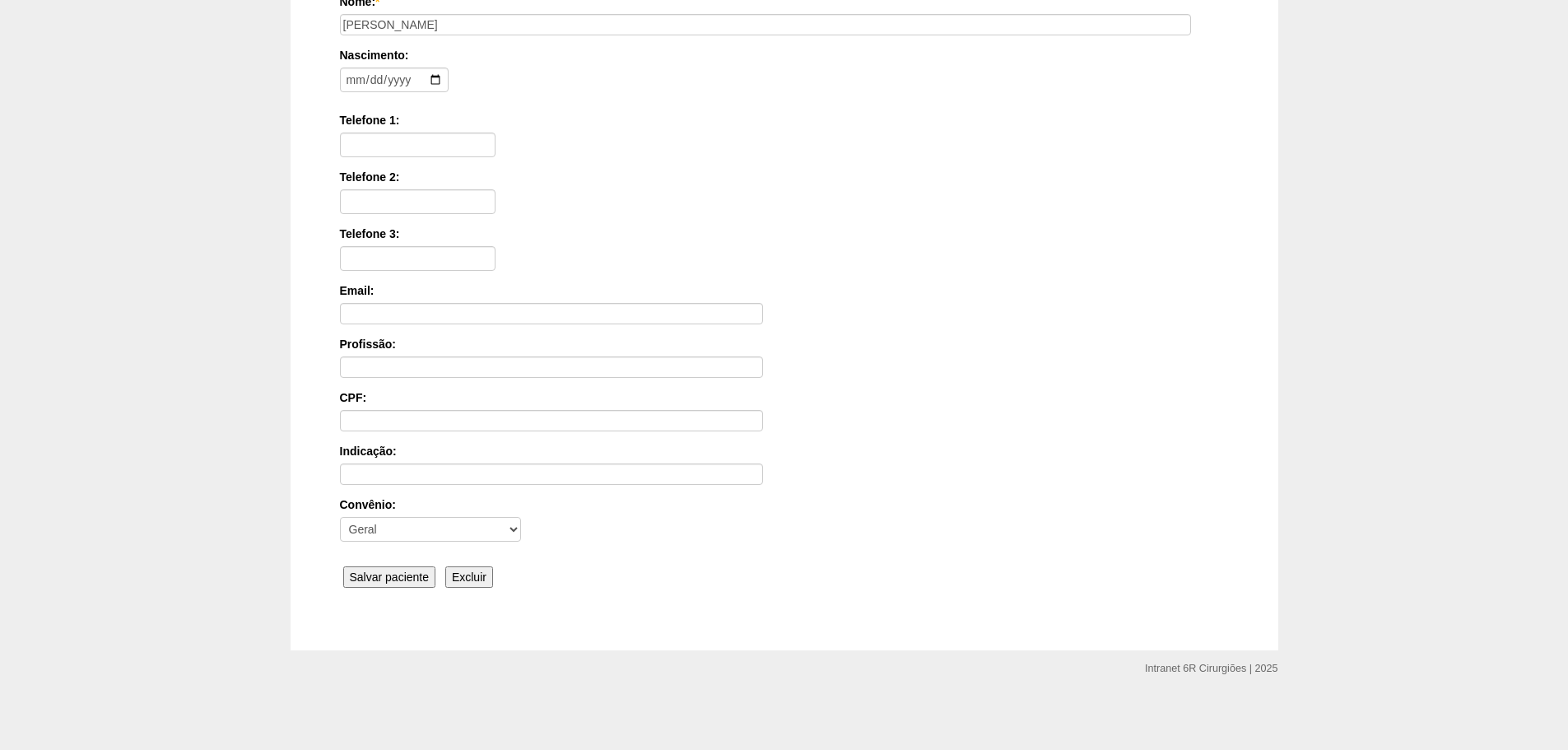
click at [372, 578] on input "Salvar paciente" at bounding box center [390, 576] width 93 height 21
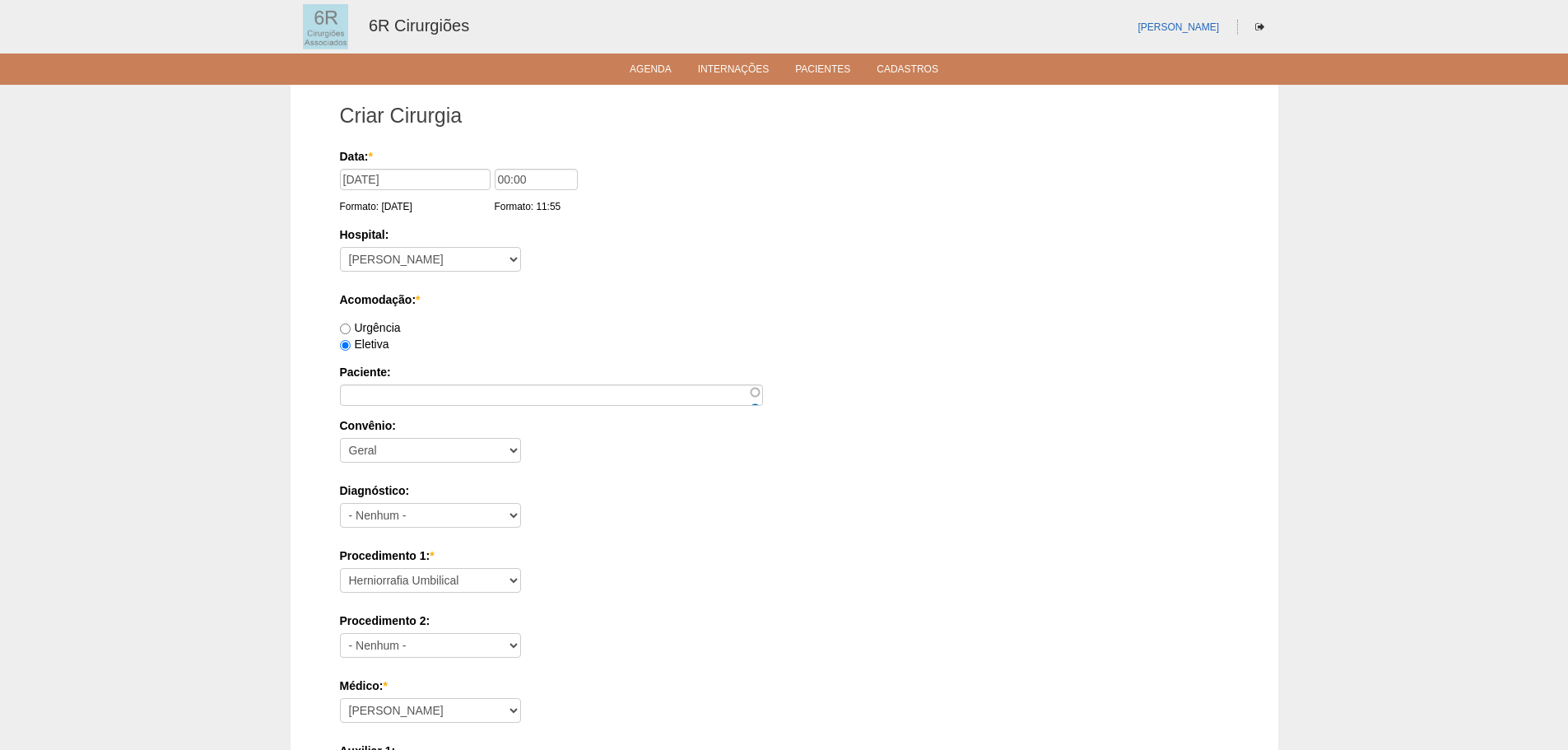
select select "66650"
select select "72"
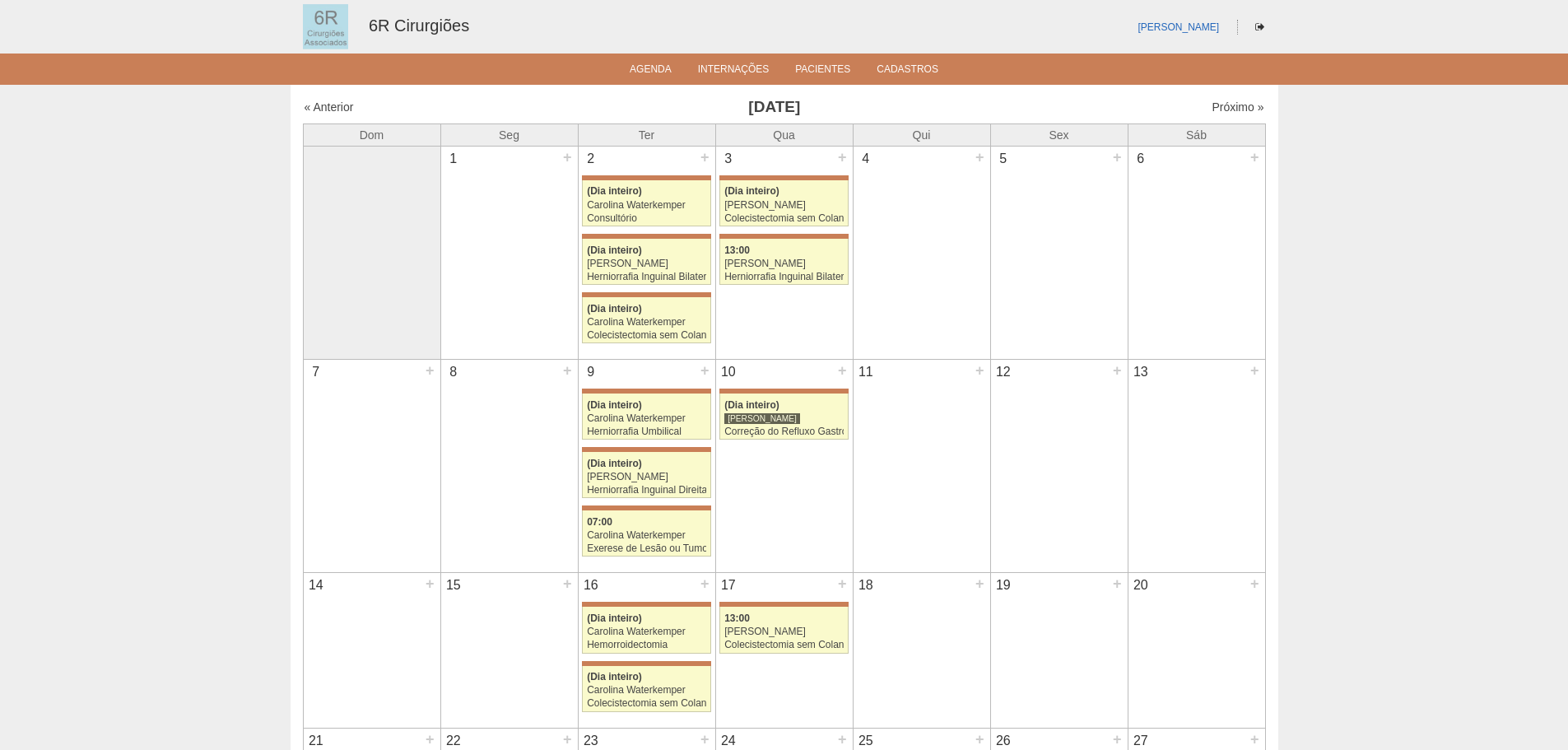
scroll to position [330, 0]
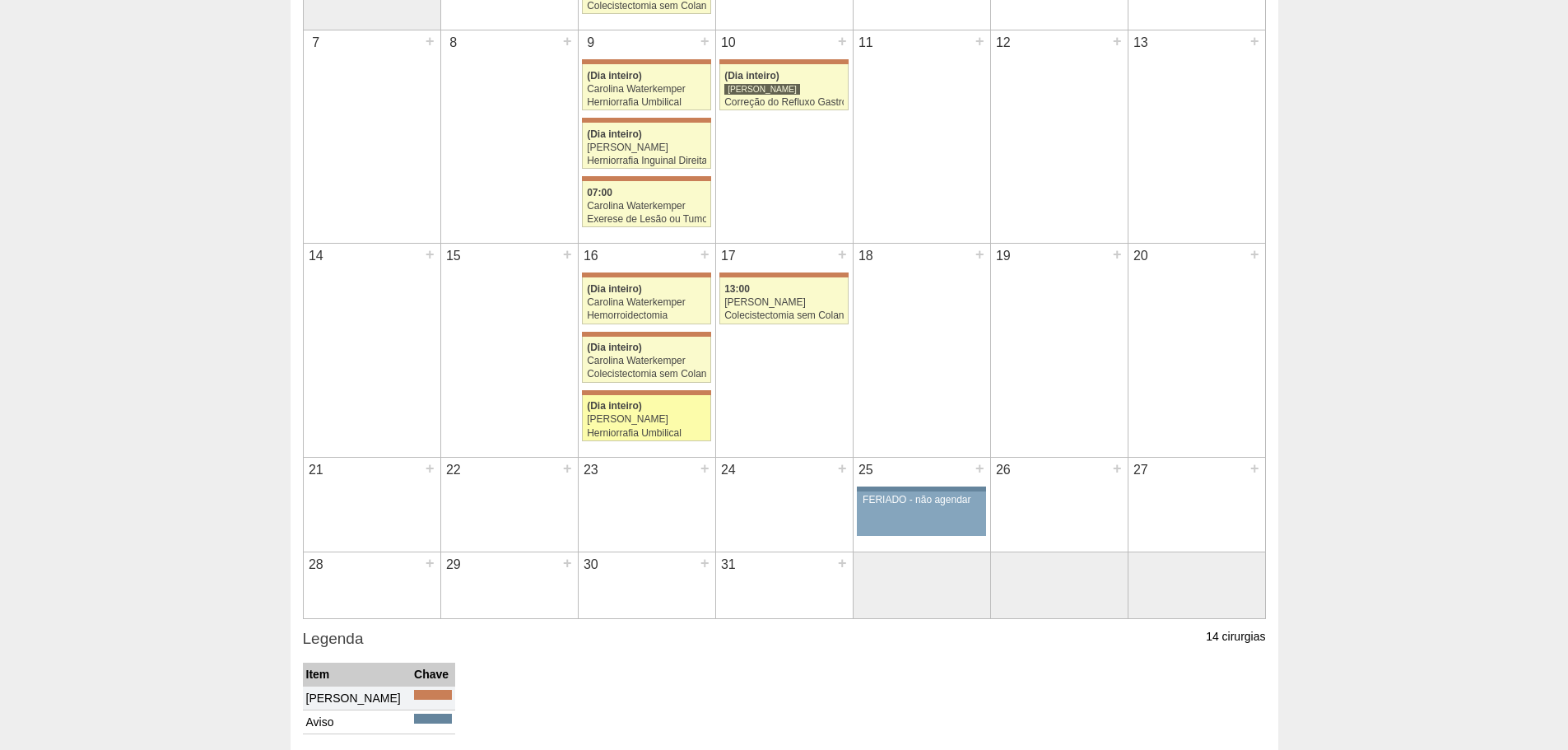
click at [651, 413] on link "71849 Bruno Bulisani (Dia inteiro) Iara Bessa Herniorrafia Umbilical Hospital M…" at bounding box center [646, 419] width 128 height 46
